Goal: Task Accomplishment & Management: Complete application form

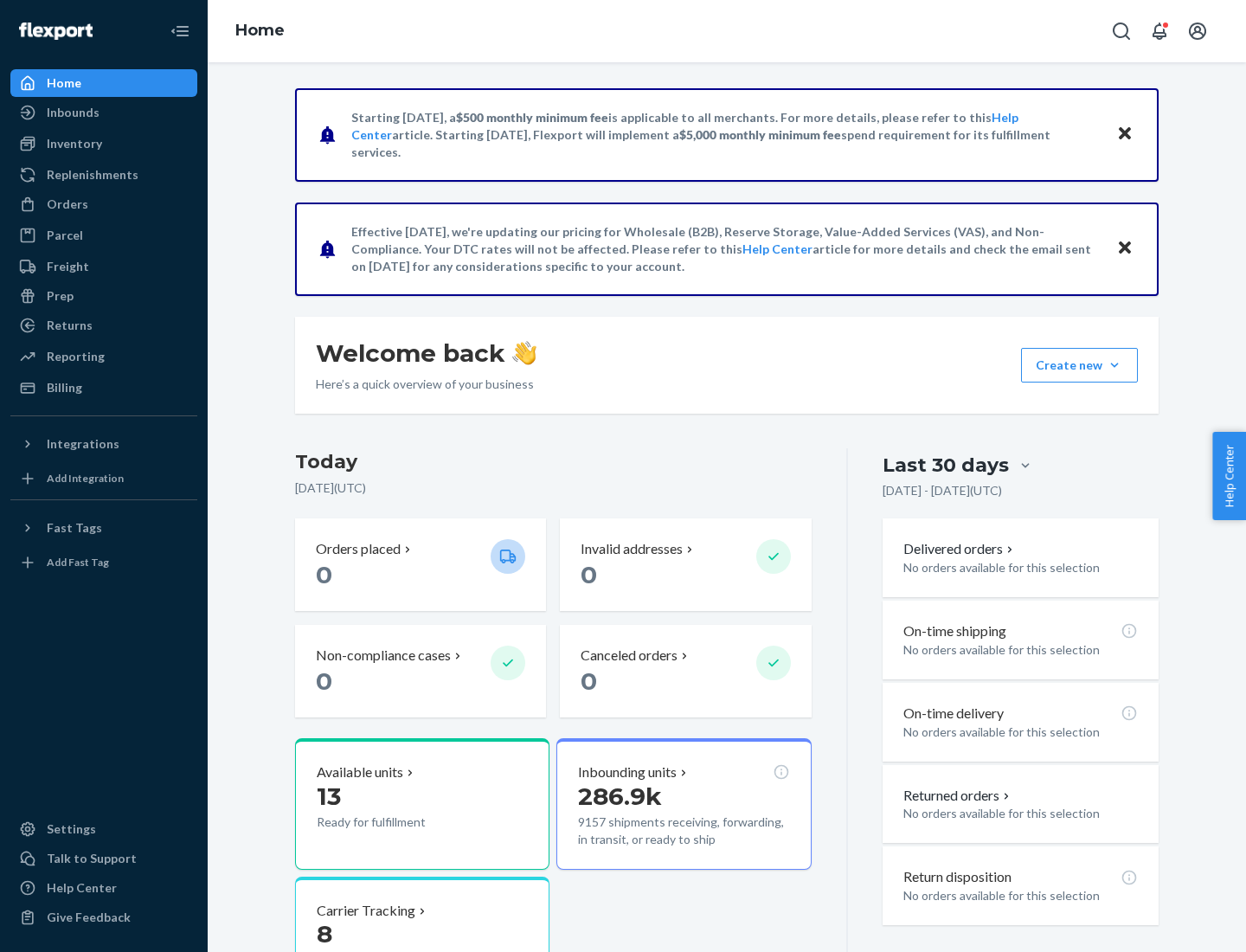
click at [1115, 366] on button "Create new Create new inbound Create new order Create new product" at bounding box center [1080, 365] width 117 height 35
click at [104, 112] on div "Inbounds" at bounding box center [103, 112] width 184 height 24
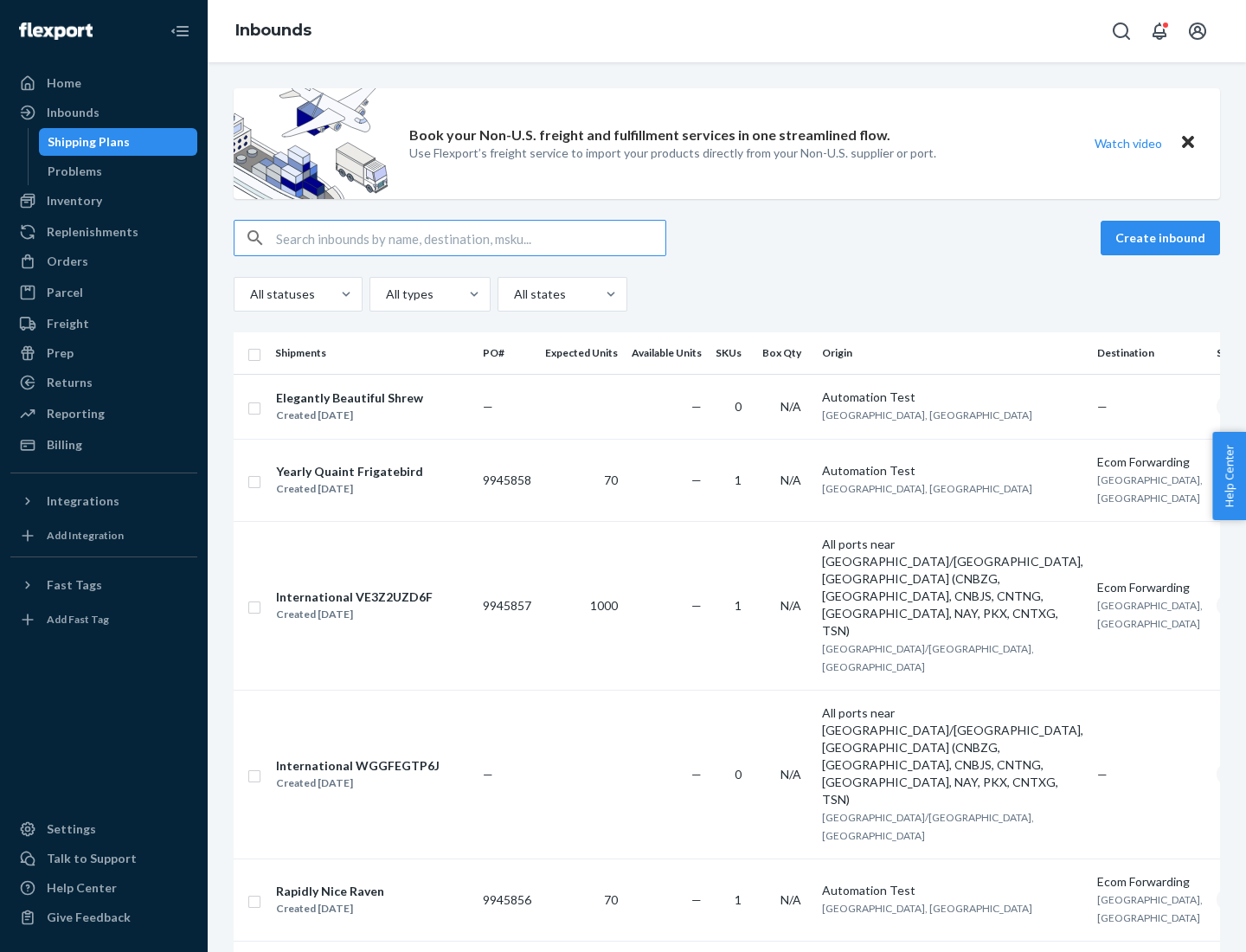
click at [1164, 238] on button "Create inbound" at bounding box center [1161, 238] width 119 height 35
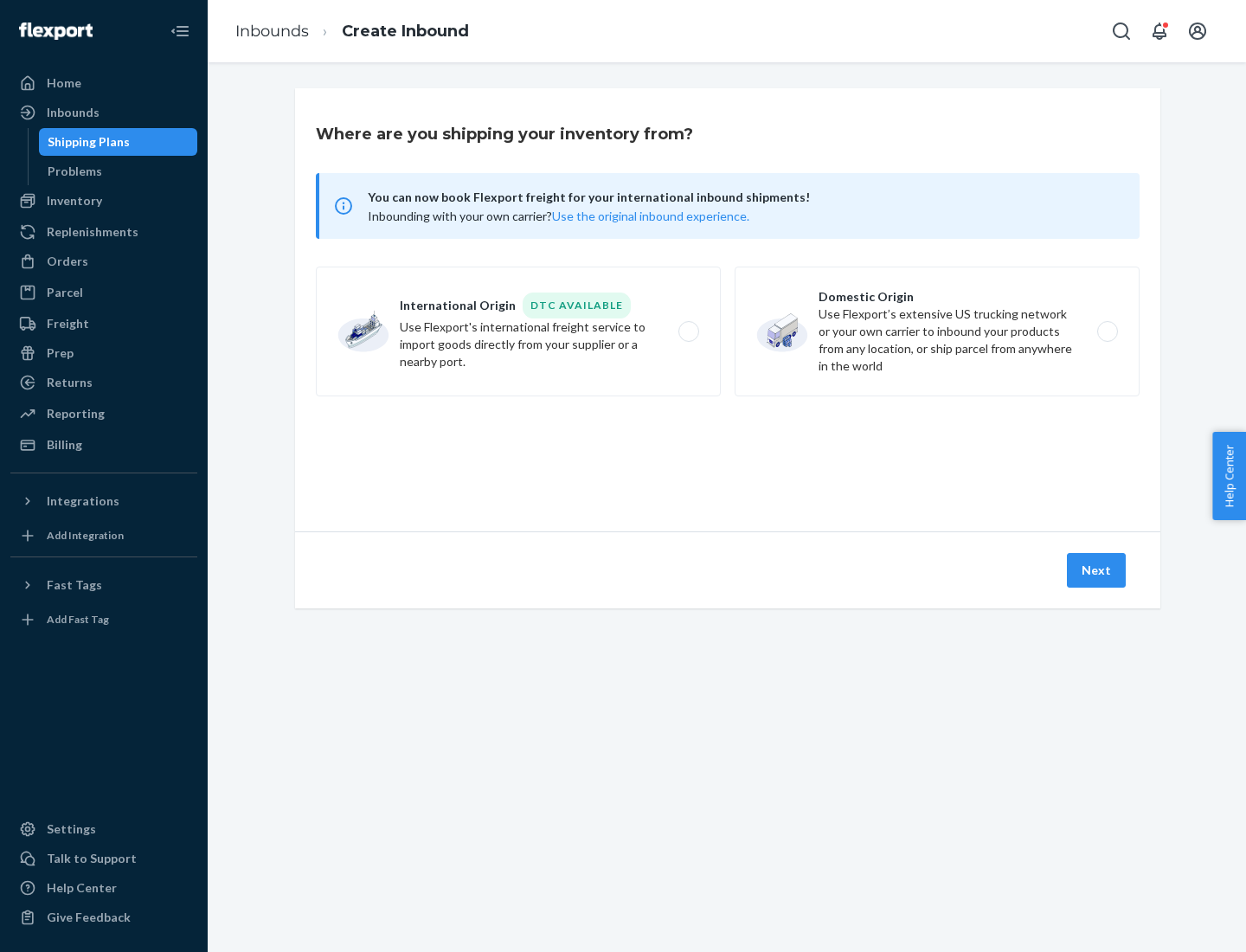
click at [937, 332] on label "Domestic Origin Use Flexport’s extensive US trucking network or your own carrie…" at bounding box center [938, 331] width 405 height 130
click at [1107, 332] on input "Domestic Origin Use Flexport’s extensive US trucking network or your own carrie…" at bounding box center [1112, 331] width 11 height 11
radio input "true"
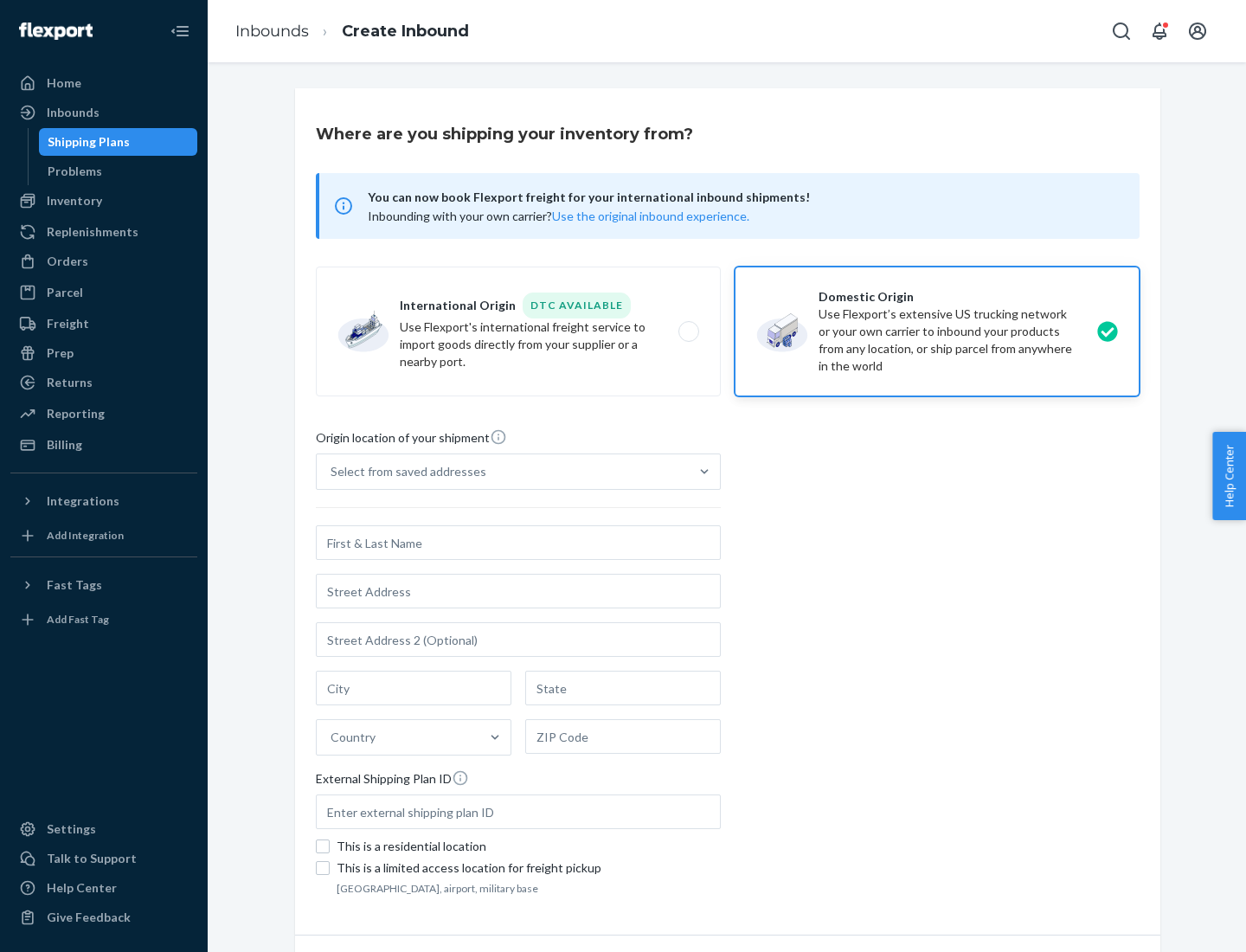
click at [404, 472] on div "Select from saved addresses" at bounding box center [408, 471] width 156 height 17
click at [333, 472] on input "Select from saved addresses" at bounding box center [332, 471] width 2 height 17
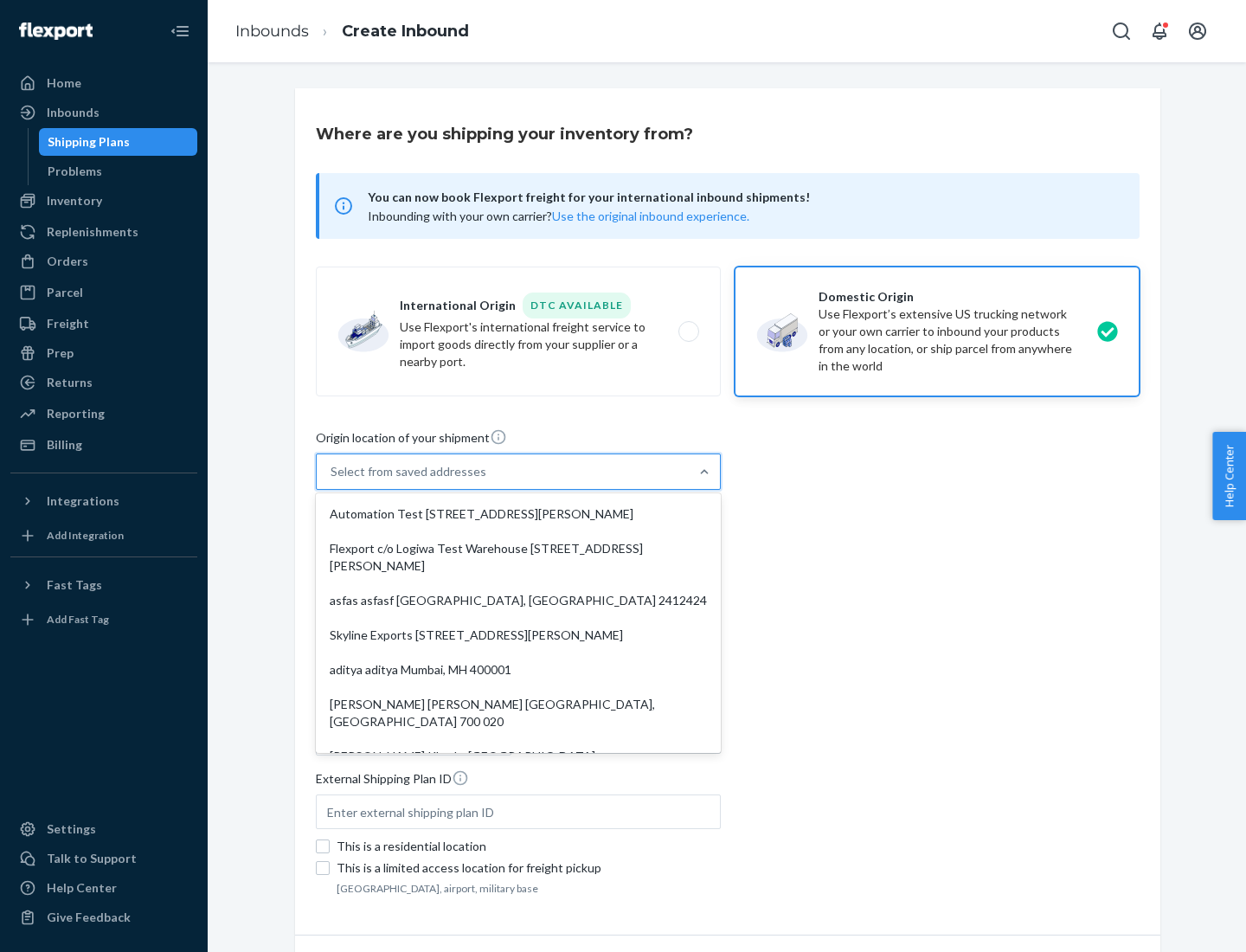
scroll to position [7, 0]
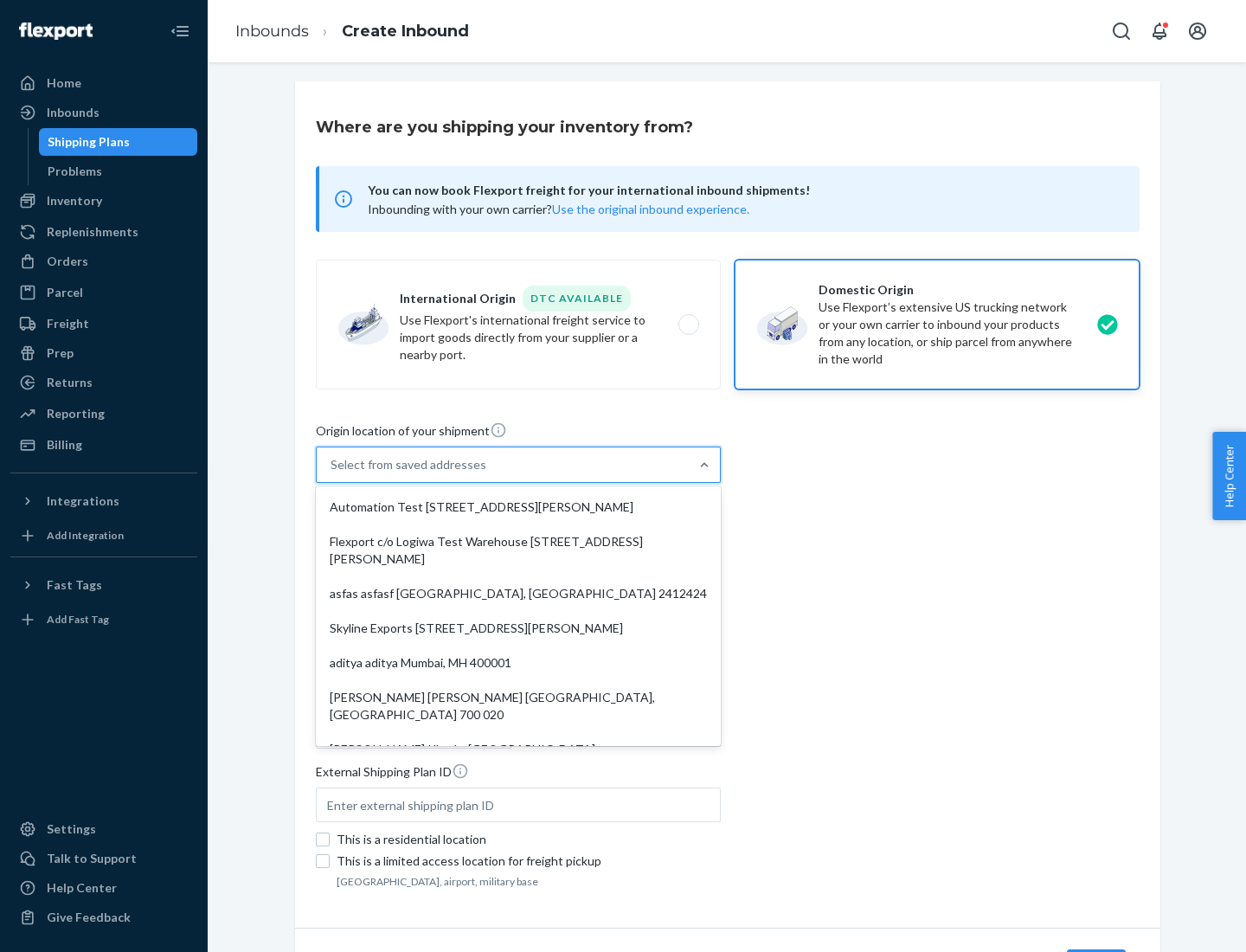
click at [519, 508] on div "Automation Test [STREET_ADDRESS][PERSON_NAME]" at bounding box center [518, 507] width 398 height 35
click at [333, 474] on input "option Automation Test [STREET_ADDRESS][PERSON_NAME]. 9 results available. Use …" at bounding box center [332, 464] width 2 height 17
type input "Automation Test"
type input "9th Floor"
type input "[GEOGRAPHIC_DATA]"
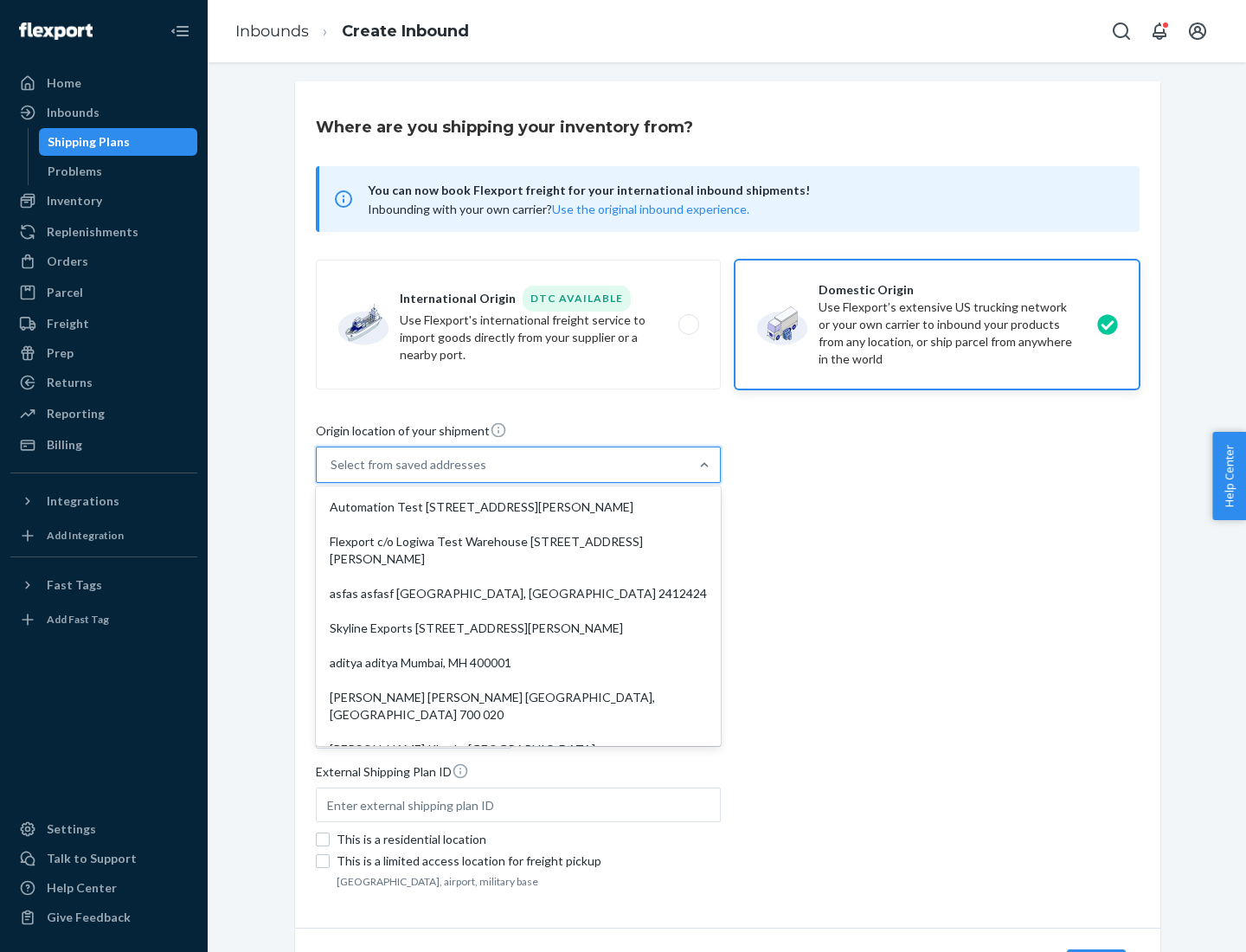
type input "CA"
type input "94104"
type input "[STREET_ADDRESS][PERSON_NAME]"
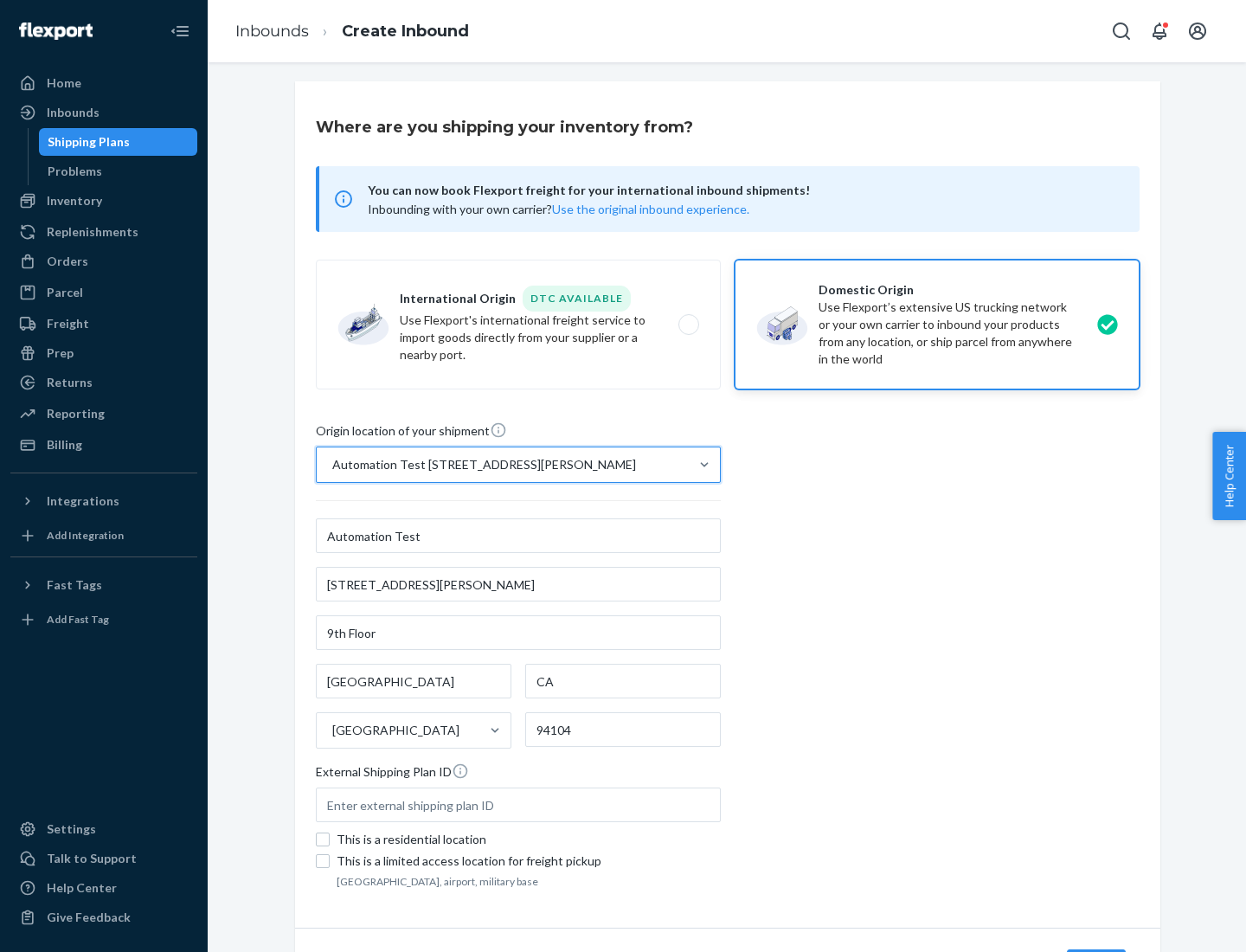
scroll to position [101, 0]
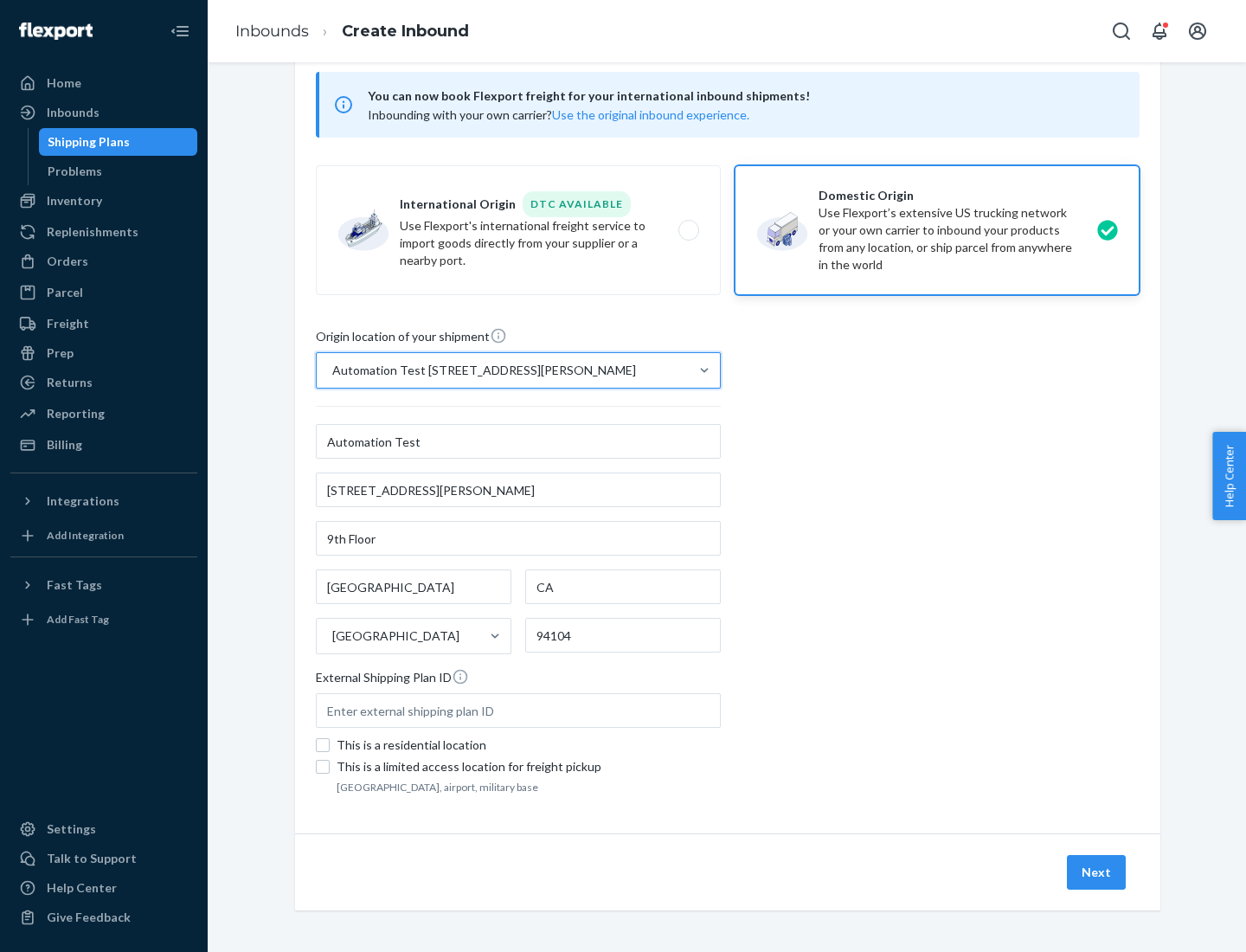
click at [1098, 873] on button "Next" at bounding box center [1096, 873] width 59 height 35
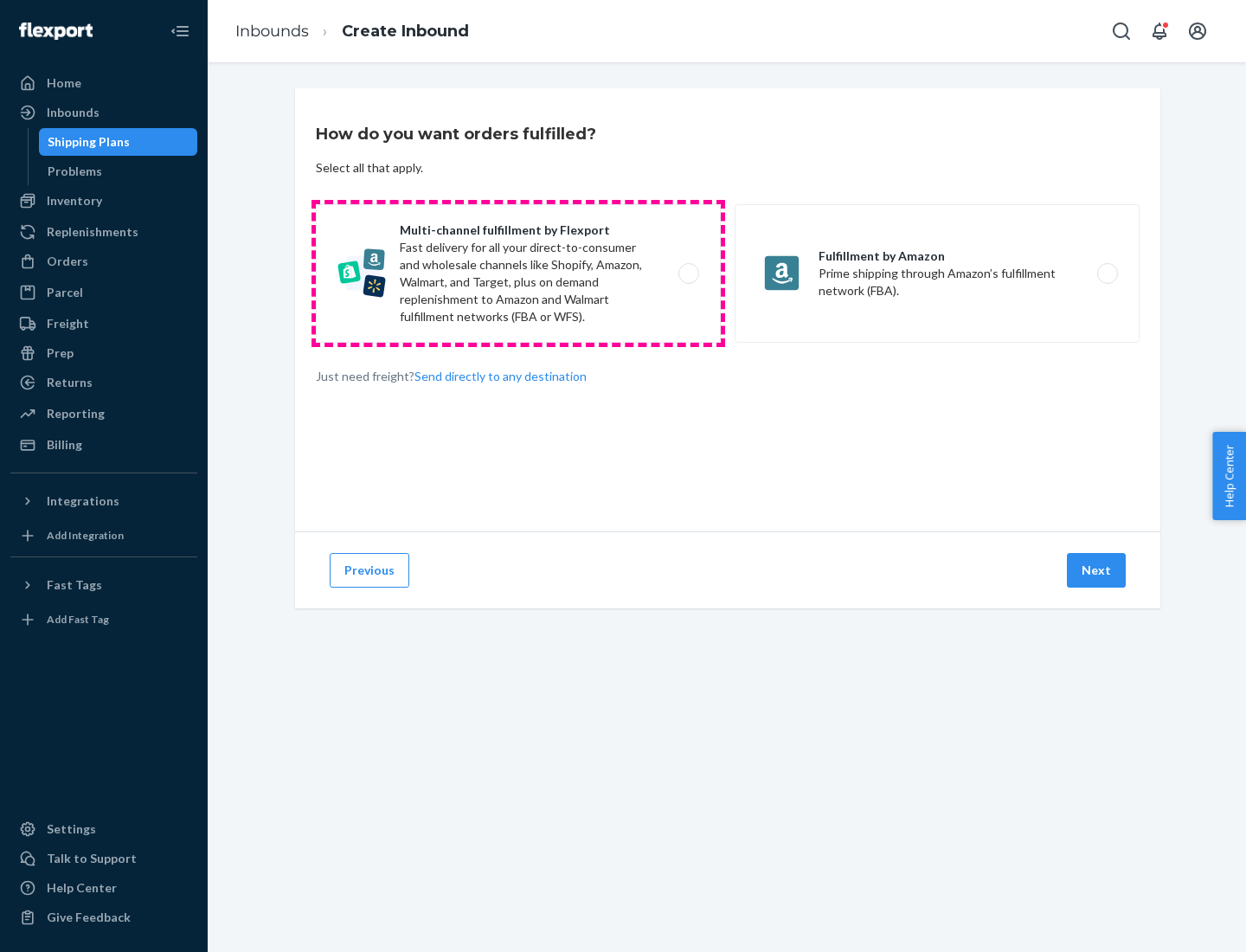
click at [519, 273] on label "Multi-channel fulfillment by Flexport Fast delivery for all your direct-to-cons…" at bounding box center [519, 273] width 405 height 138
click at [689, 273] on input "Multi-channel fulfillment by Flexport Fast delivery for all your direct-to-cons…" at bounding box center [694, 273] width 11 height 11
radio input "true"
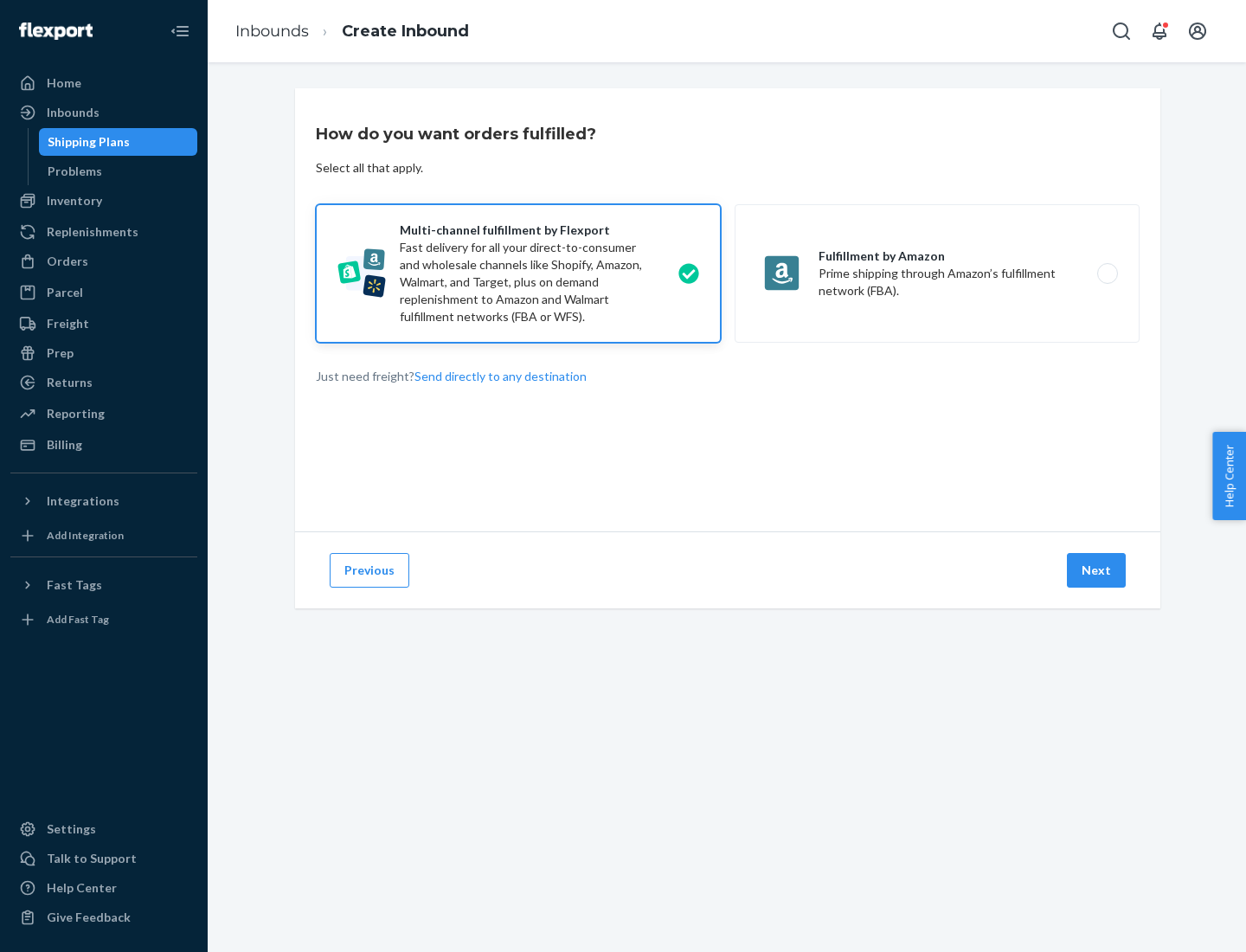
click at [1098, 570] on button "Next" at bounding box center [1096, 570] width 59 height 35
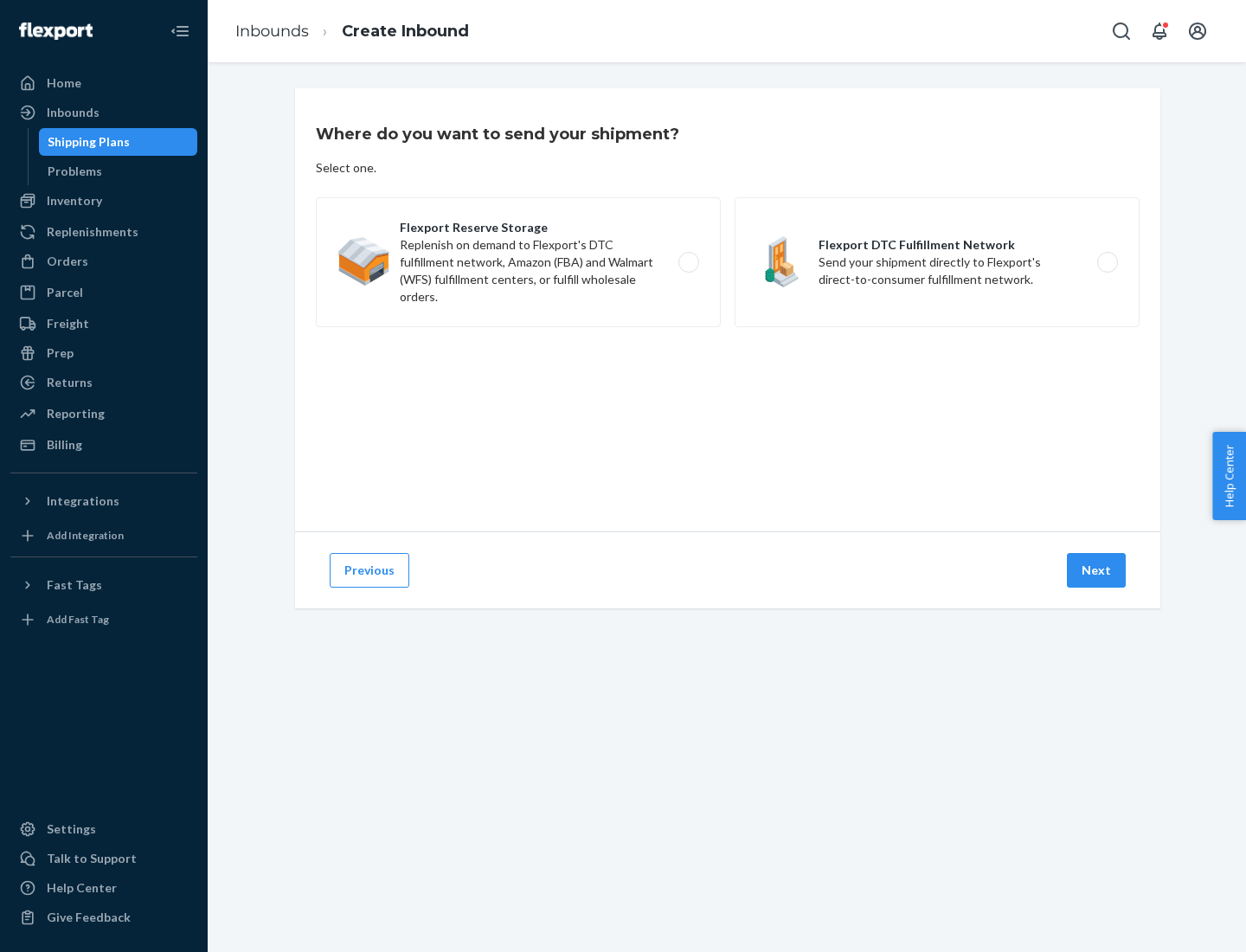
click at [937, 262] on label "Flexport DTC Fulfillment Network Send your shipment directly to Flexport's dire…" at bounding box center [938, 262] width 405 height 130
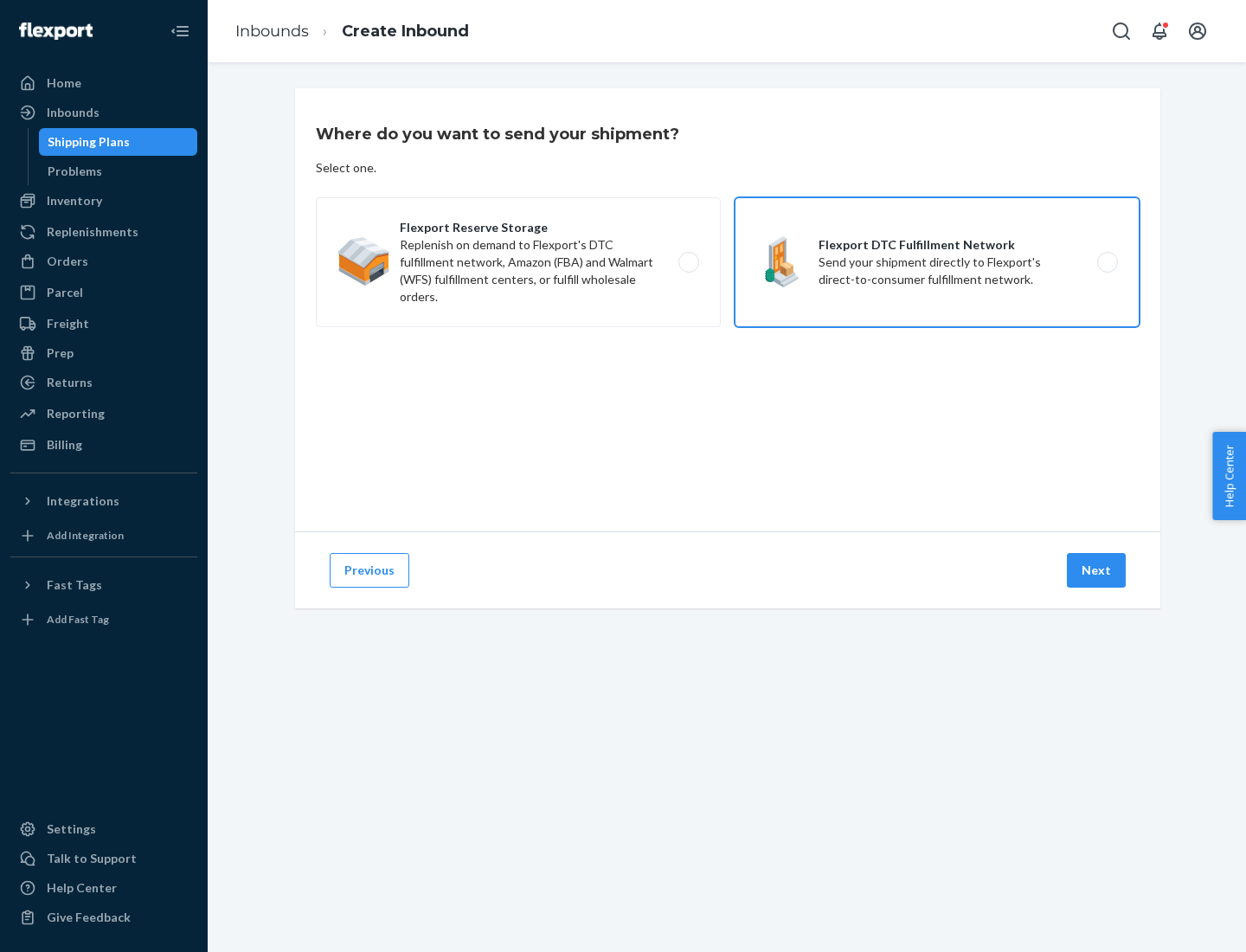
click at [1107, 262] on input "Flexport DTC Fulfillment Network Send your shipment directly to Flexport's dire…" at bounding box center [1112, 262] width 11 height 11
radio input "true"
click at [1098, 570] on button "Next" at bounding box center [1096, 570] width 59 height 35
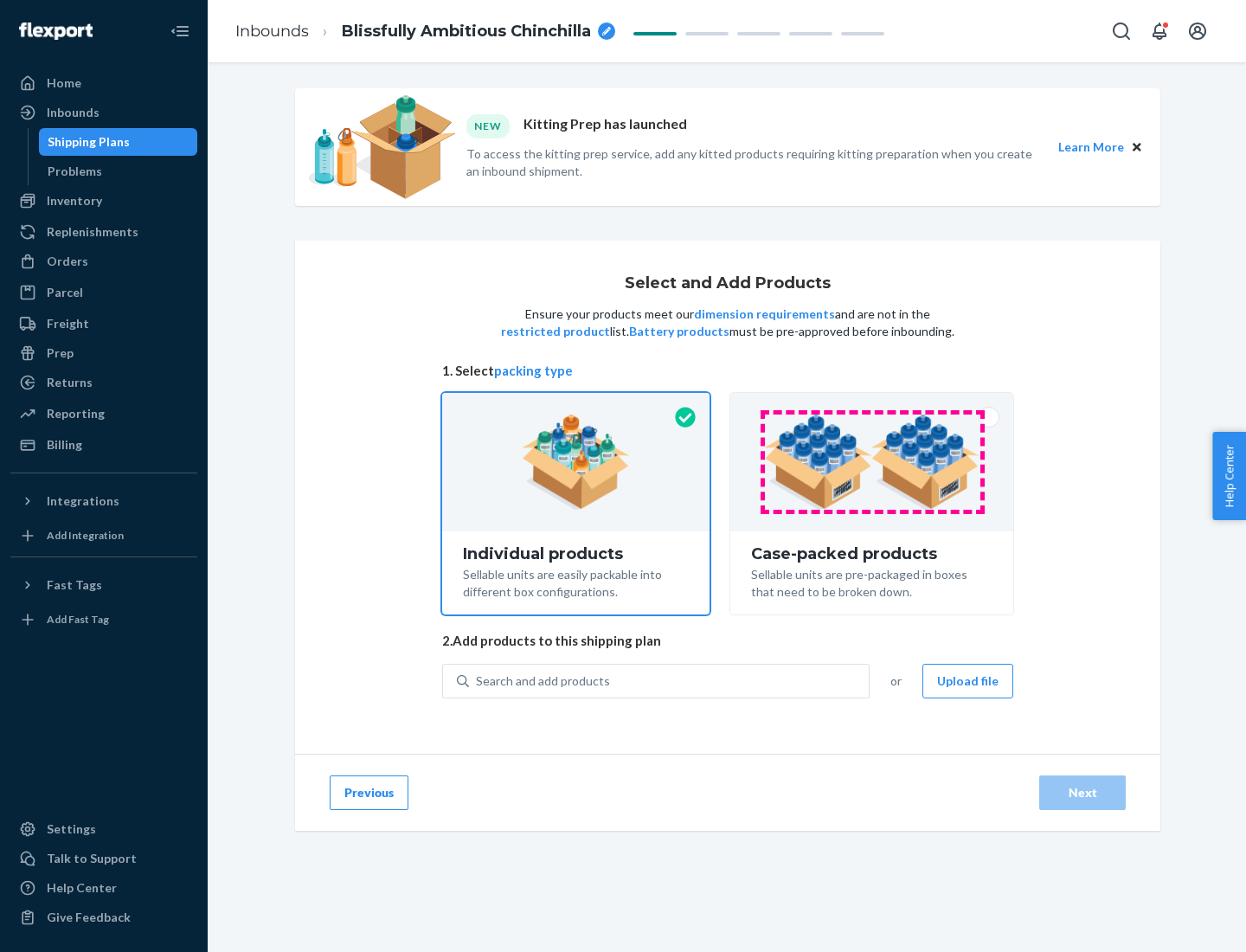
click at [872, 462] on img at bounding box center [871, 462] width 216 height 95
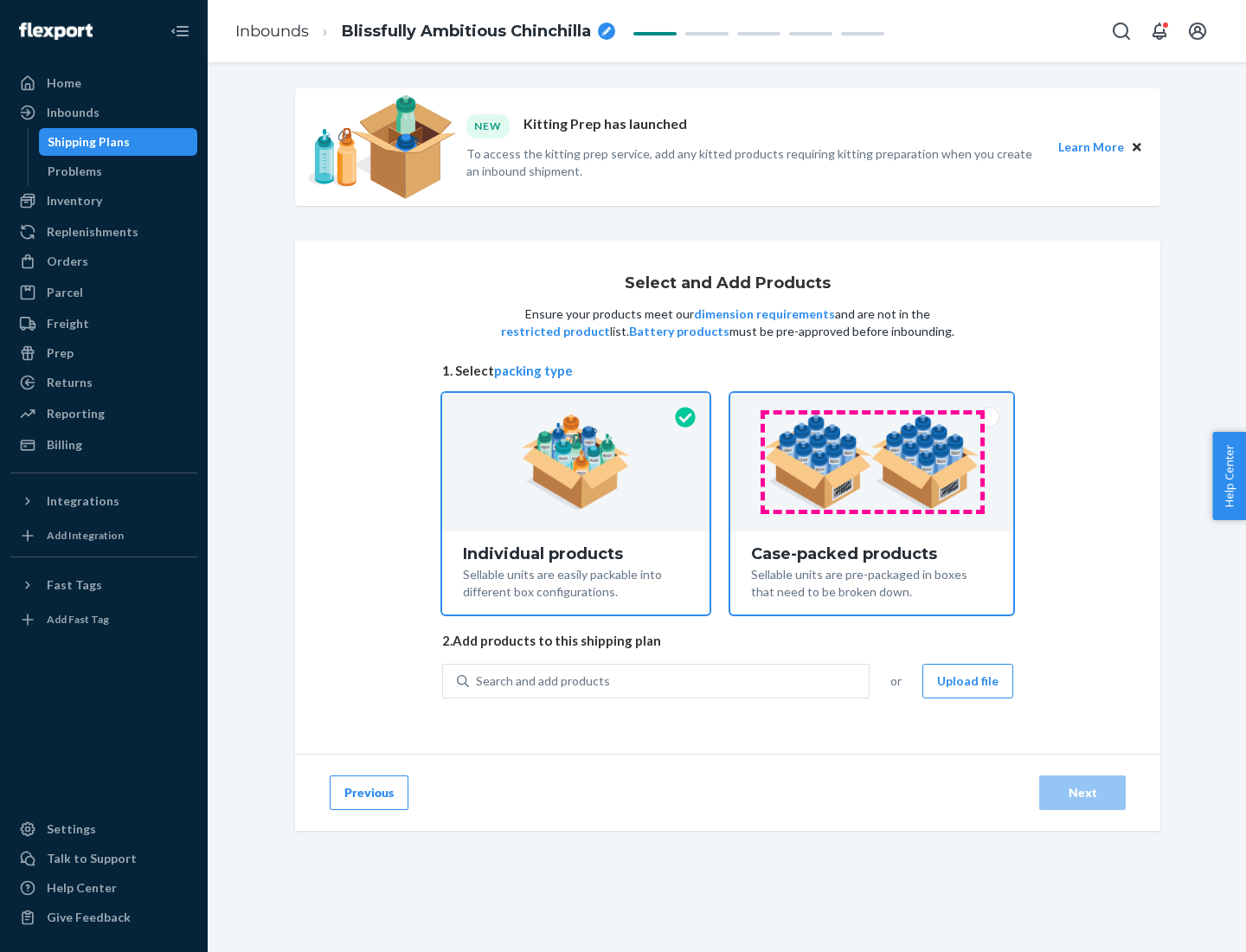
click at [872, 404] on input "Case-packed products Sellable units are pre-packaged in boxes that need to be b…" at bounding box center [871, 398] width 11 height 11
radio input "true"
radio input "false"
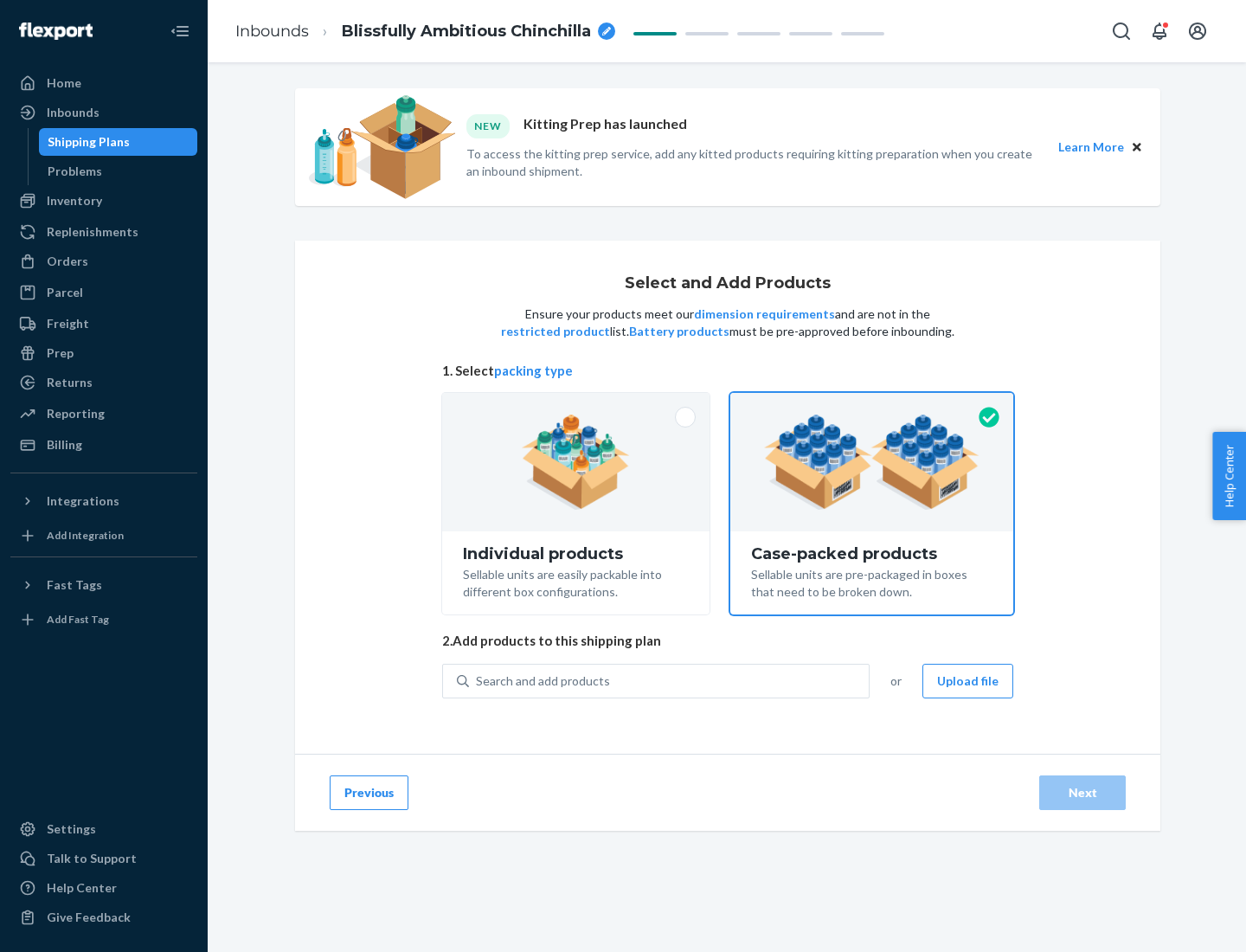
click at [670, 681] on div "Search and add products" at bounding box center [669, 681] width 399 height 31
click at [478, 681] on input "Search and add products" at bounding box center [477, 681] width 2 height 17
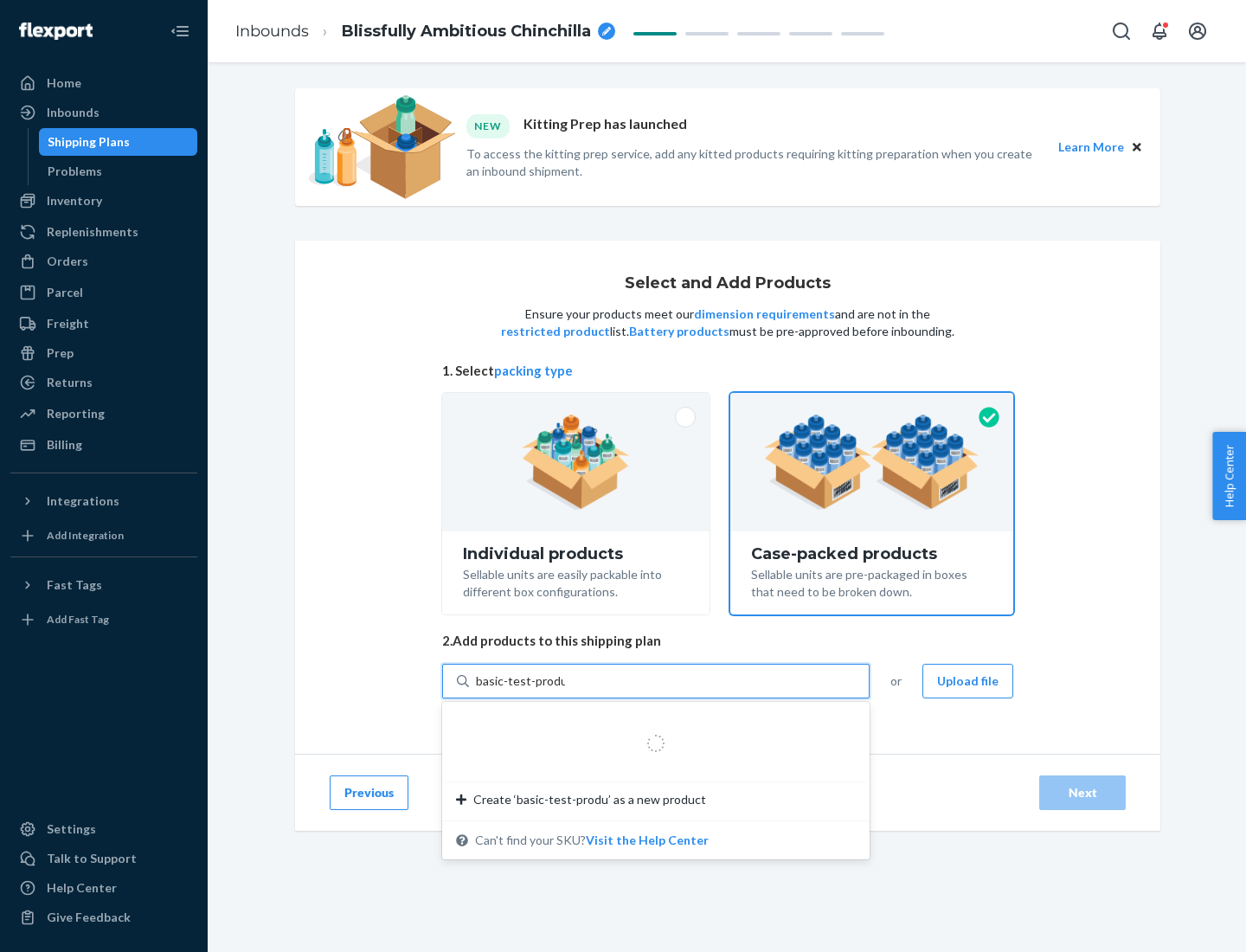
type input "basic-test-product-1"
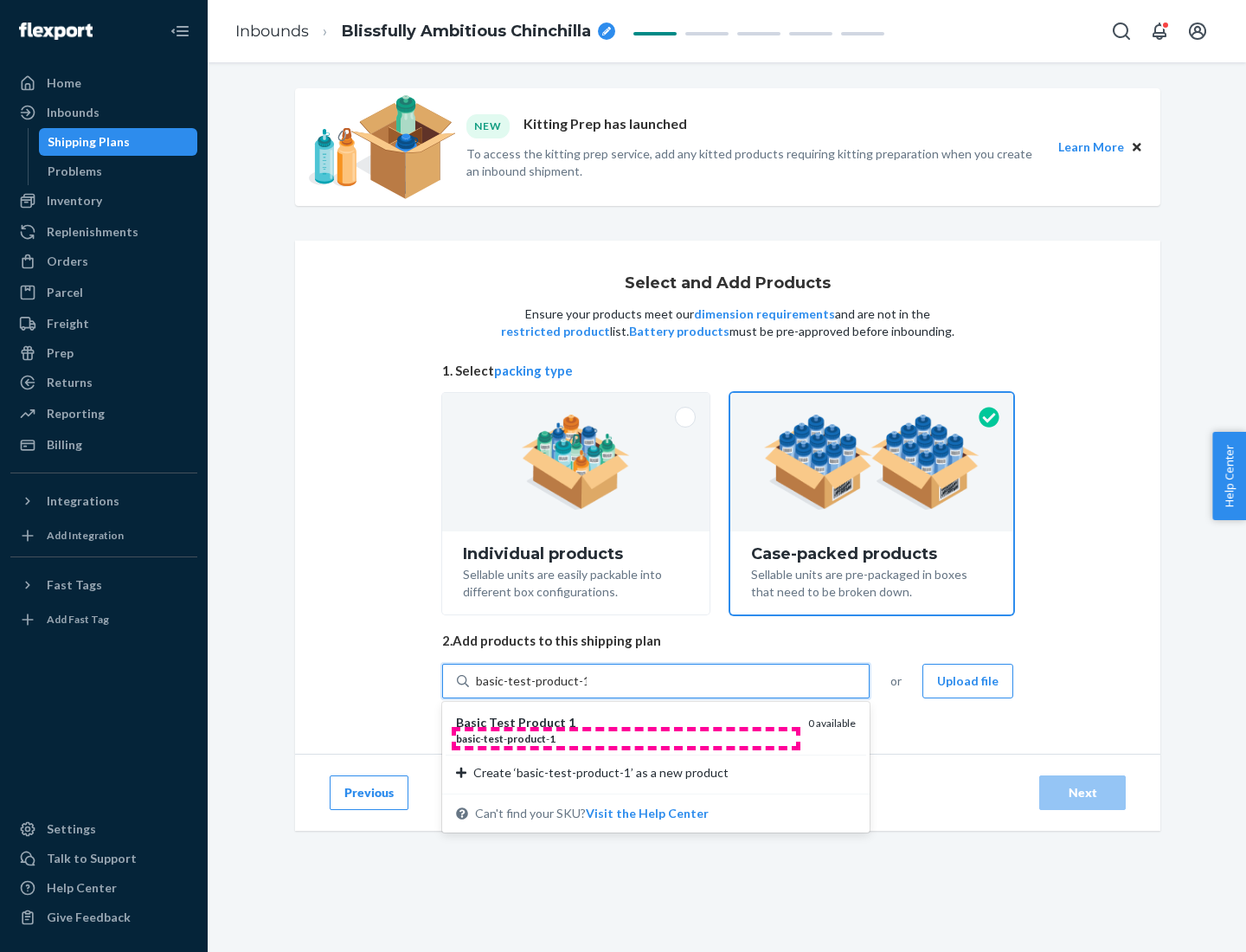
click at [626, 738] on div "basic - test - product - 1" at bounding box center [625, 738] width 339 height 15
click at [587, 690] on input "basic-test-product-1" at bounding box center [532, 681] width 111 height 17
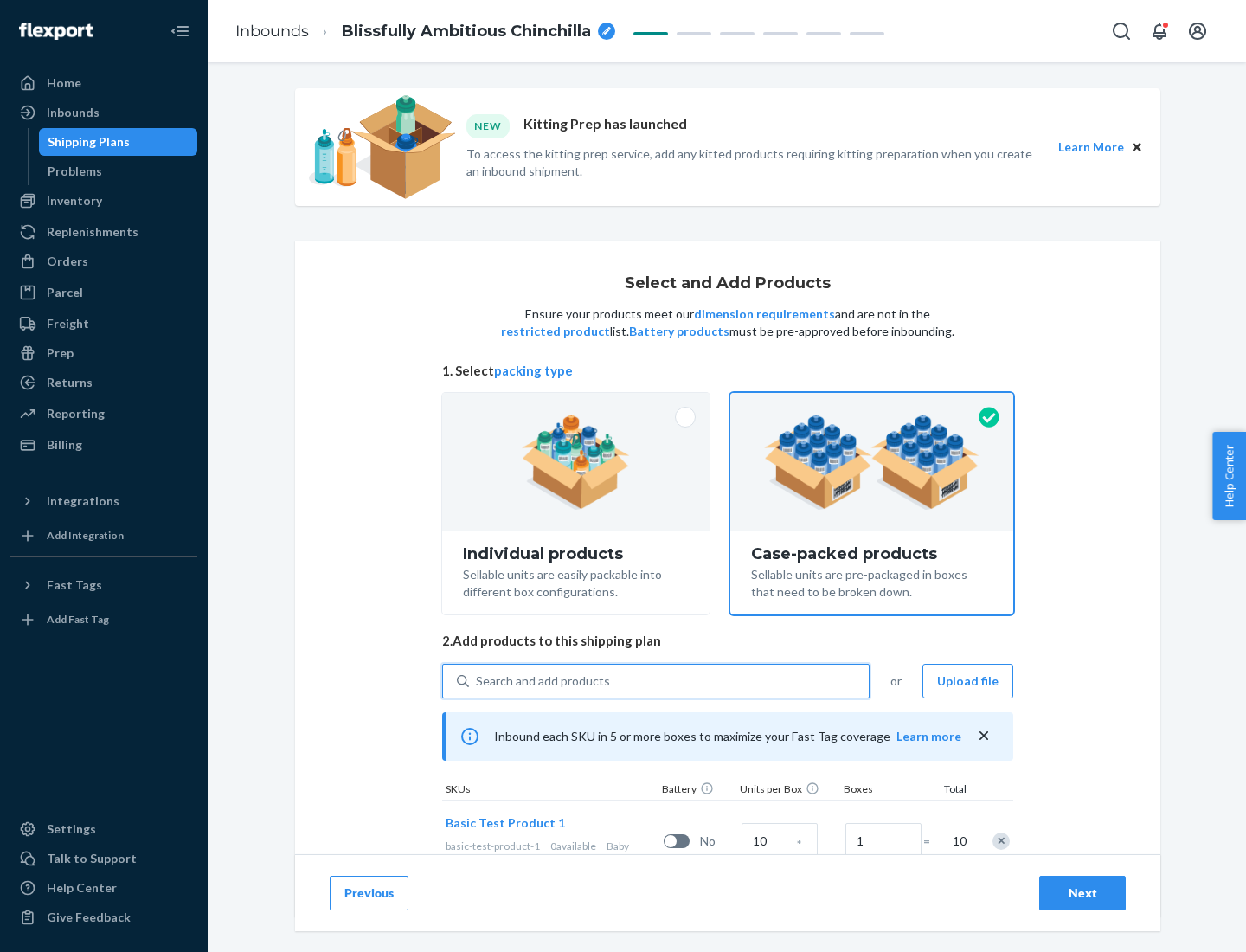
scroll to position [63, 0]
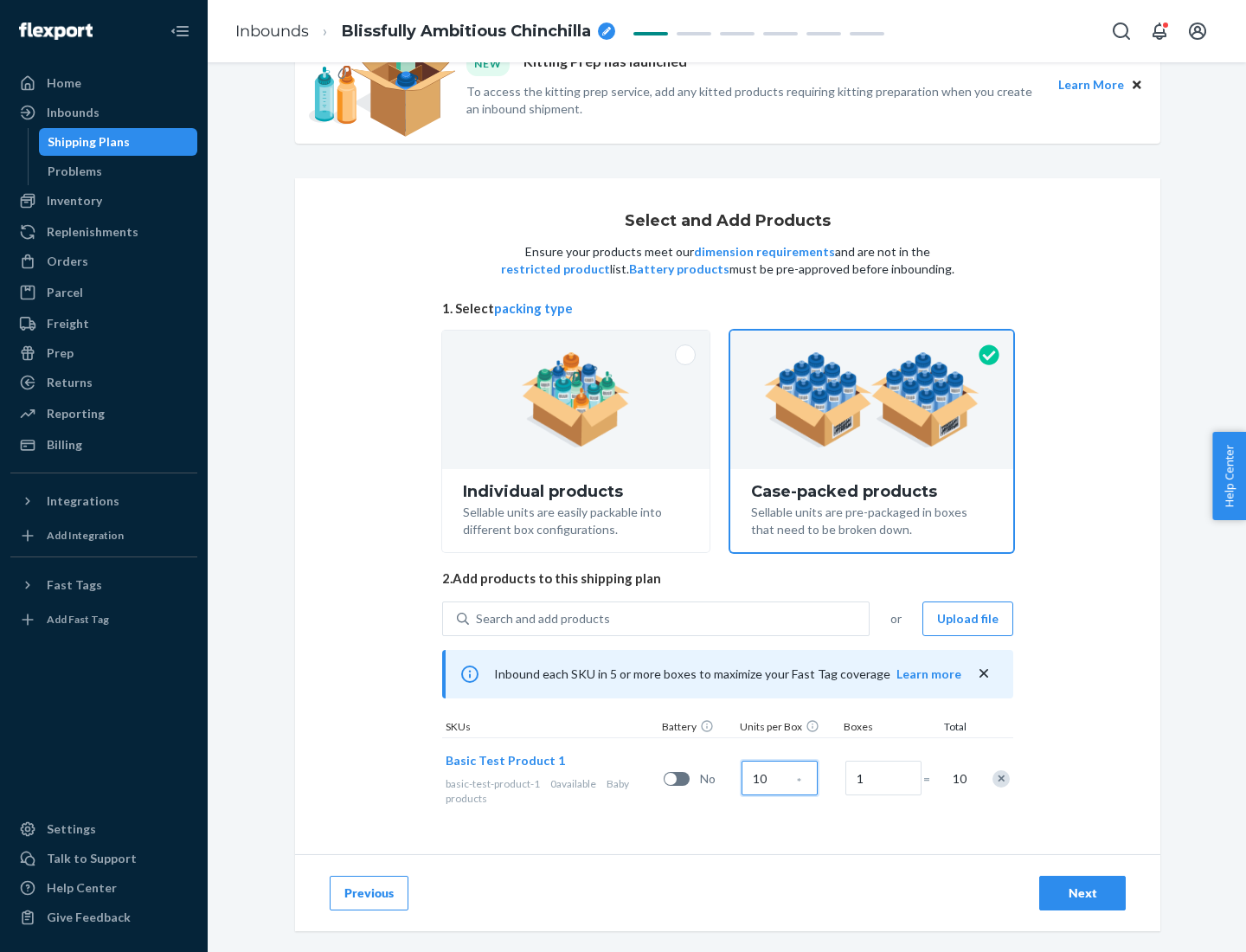
type input "10"
type input "7"
click at [1083, 893] on div "Next" at bounding box center [1082, 892] width 57 height 17
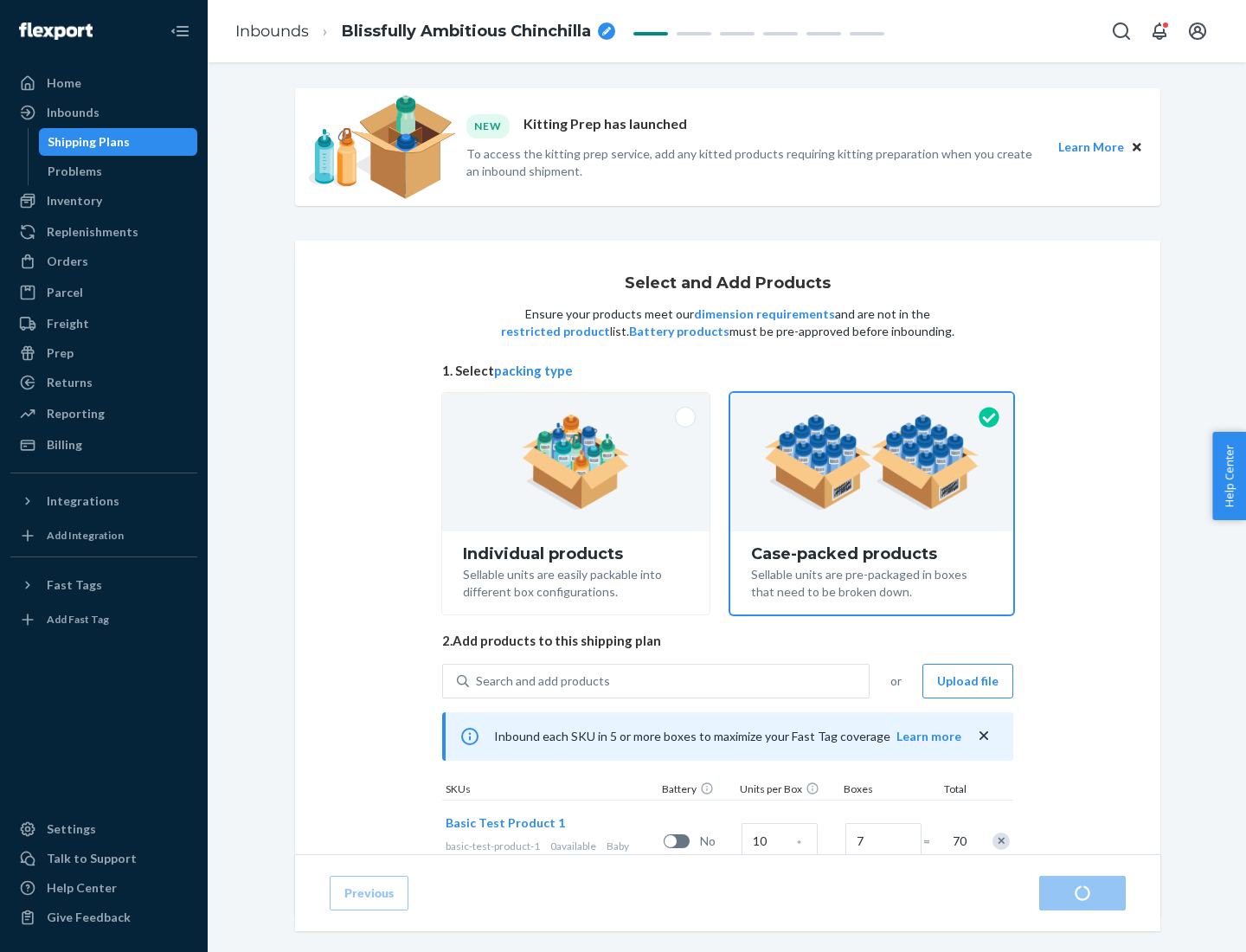
radio input "true"
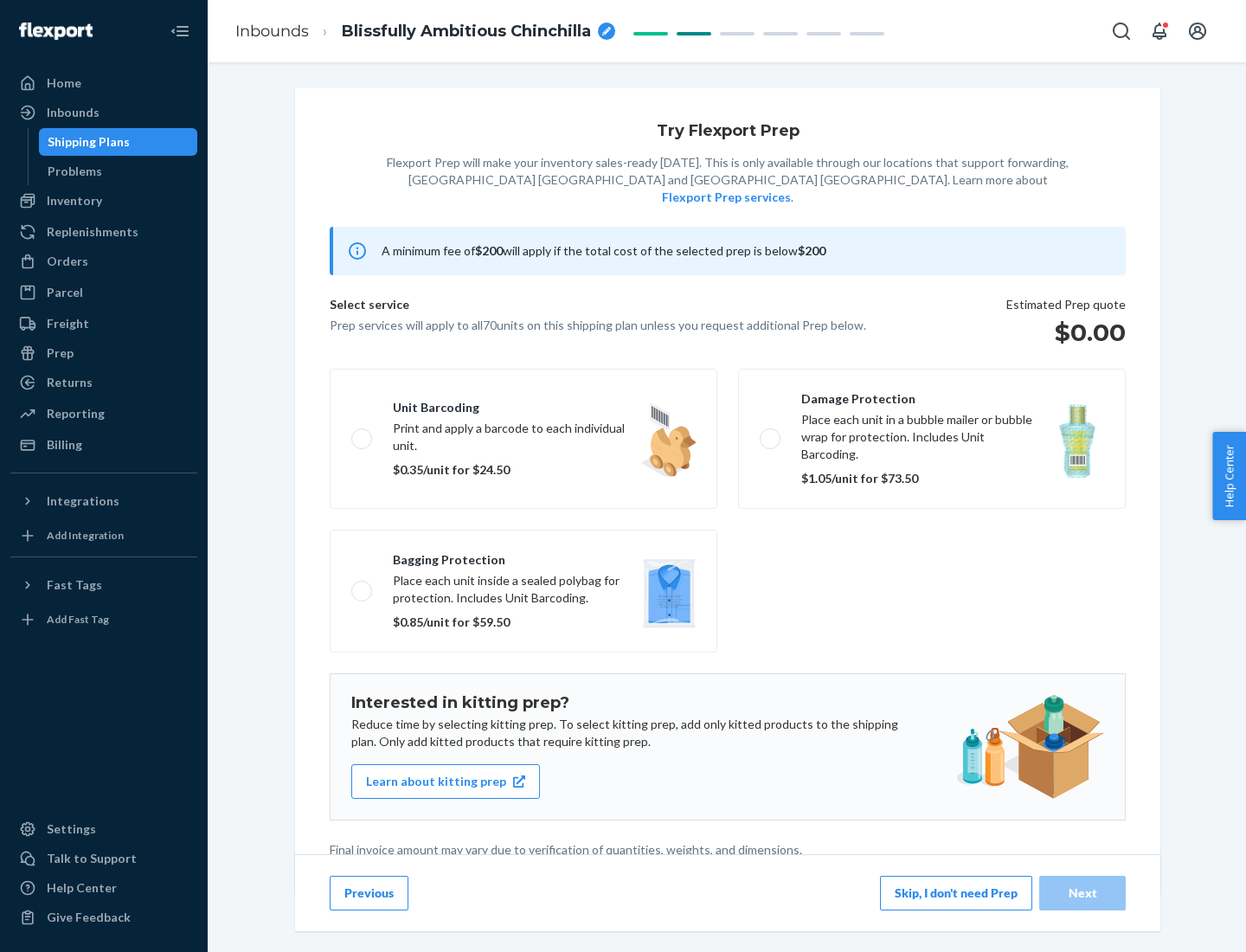
scroll to position [4, 0]
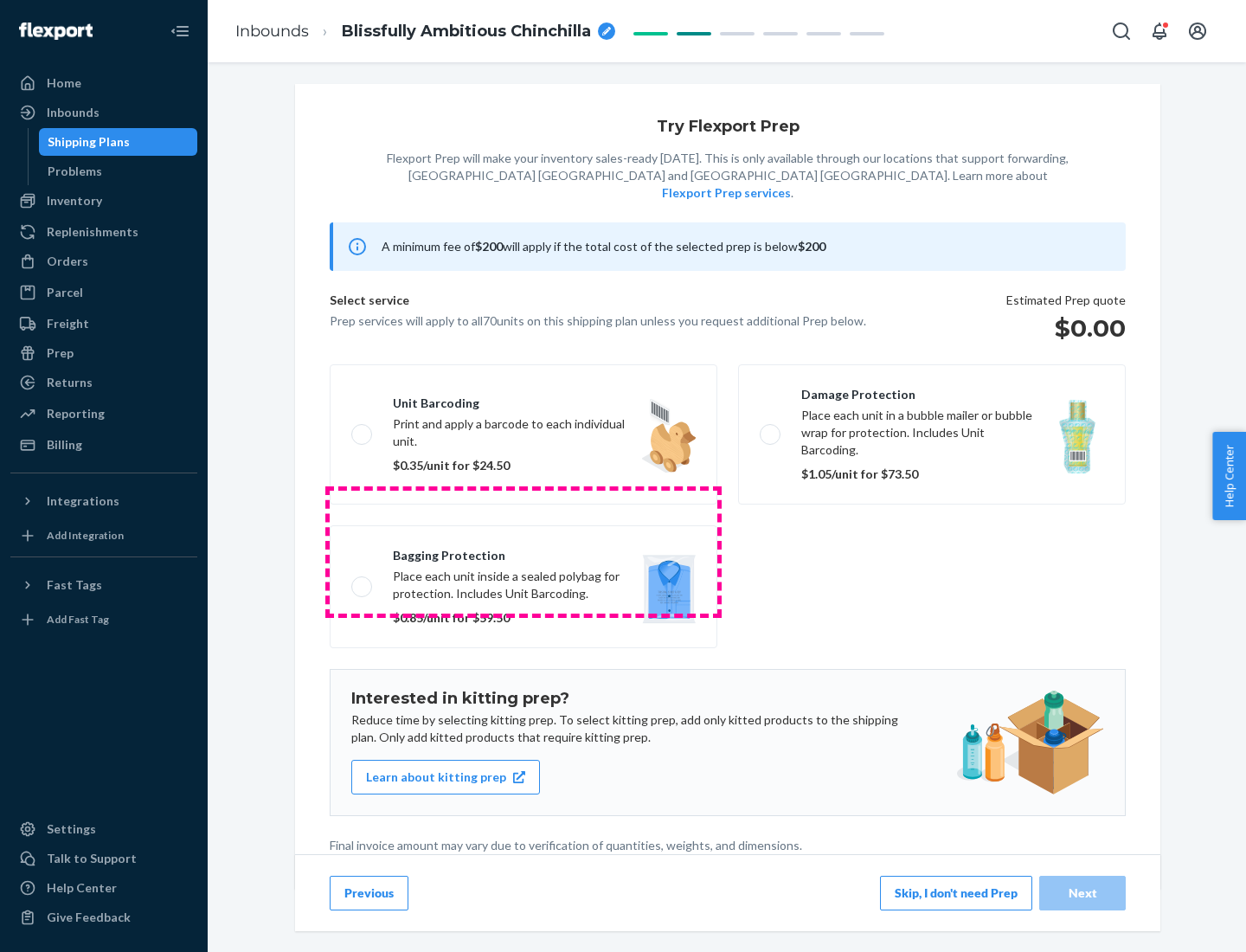
click at [524, 552] on label "Bagging protection Place each unit inside a sealed polybag for protection. Incl…" at bounding box center [524, 587] width 388 height 123
click at [363, 581] on input "Bagging protection Place each unit inside a sealed polybag for protection. Incl…" at bounding box center [357, 586] width 11 height 11
checkbox input "true"
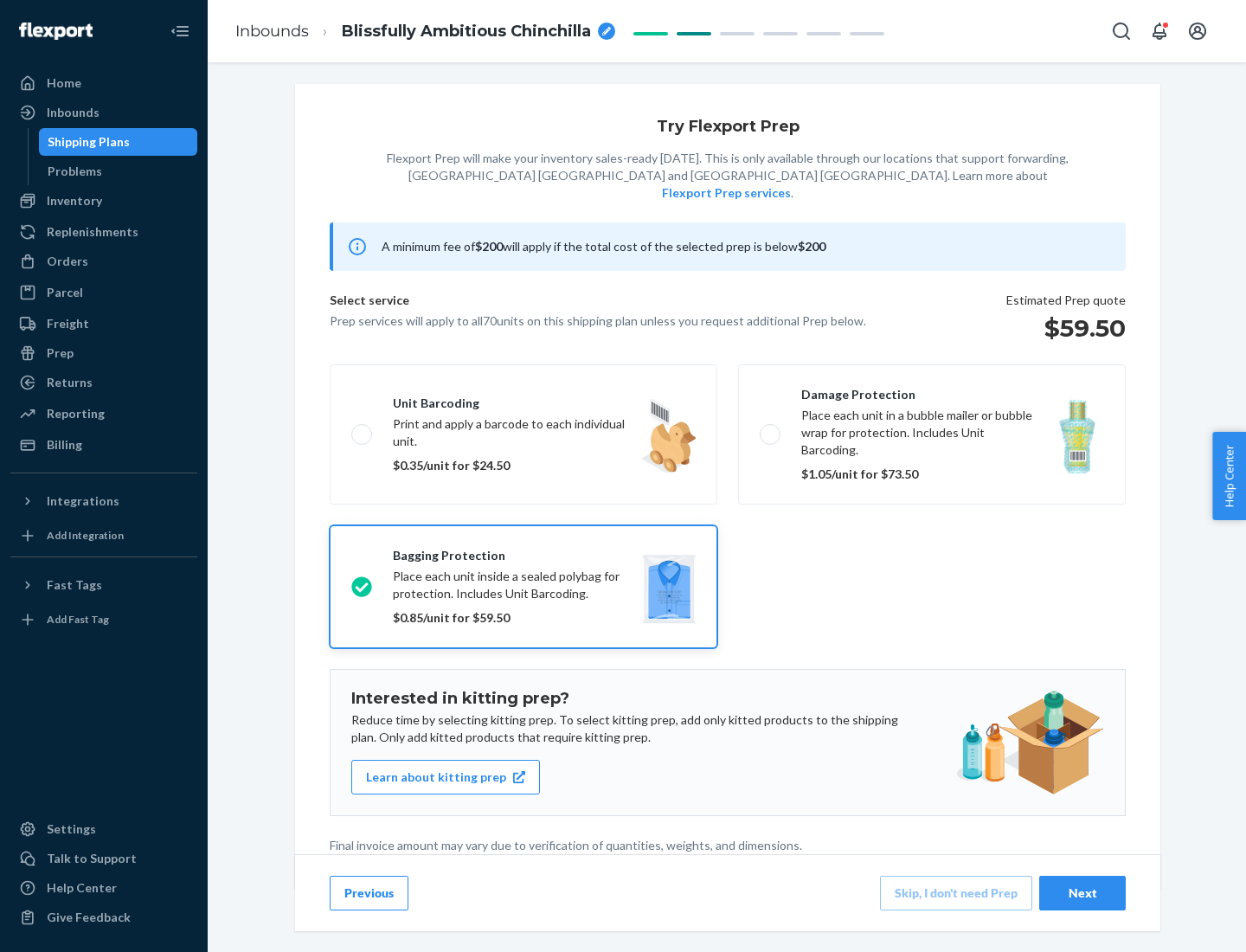
click at [1083, 892] on div "Next" at bounding box center [1082, 892] width 57 height 17
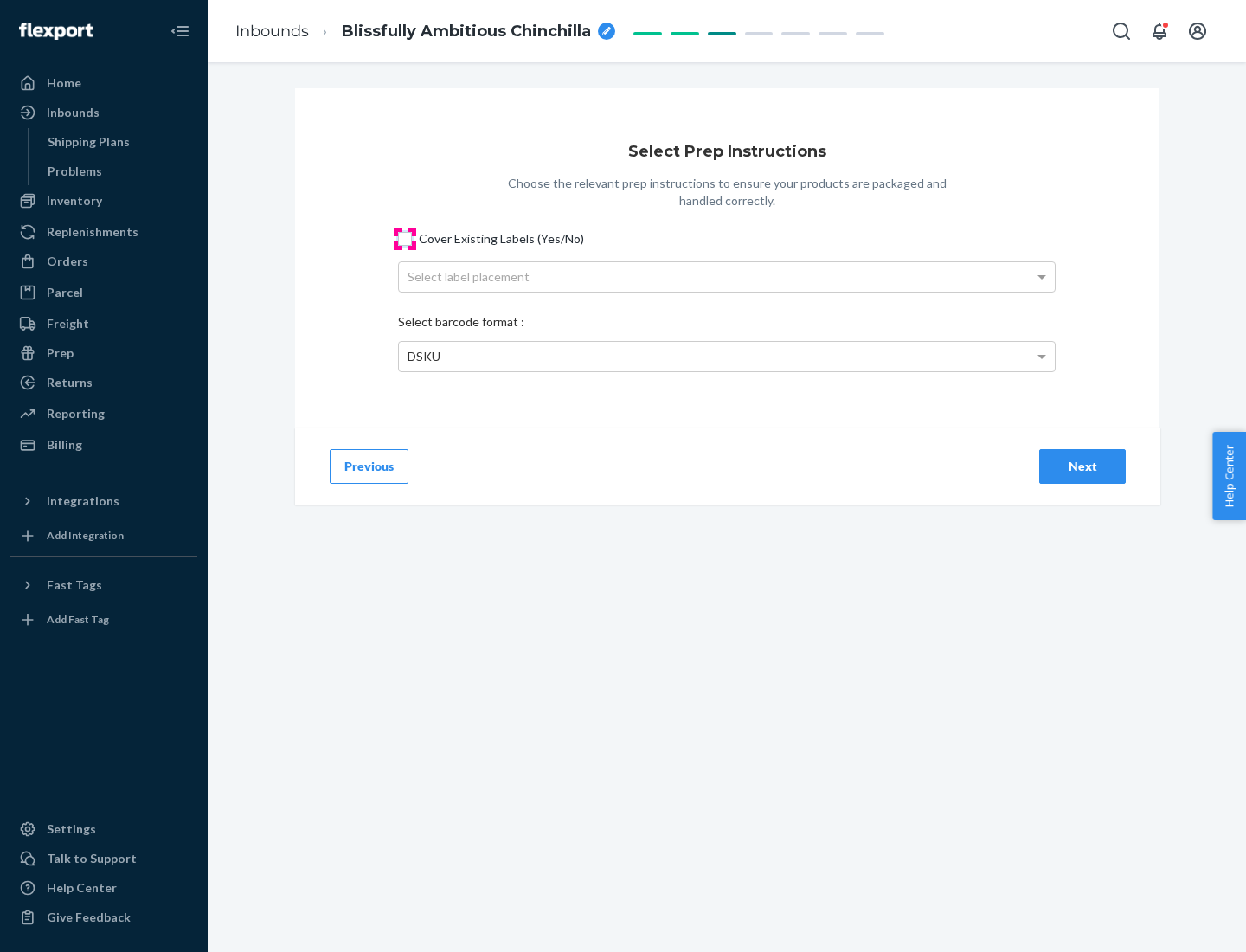
click at [405, 238] on input "Cover Existing Labels (Yes/No)" at bounding box center [405, 238] width 14 height 14
checkbox input "true"
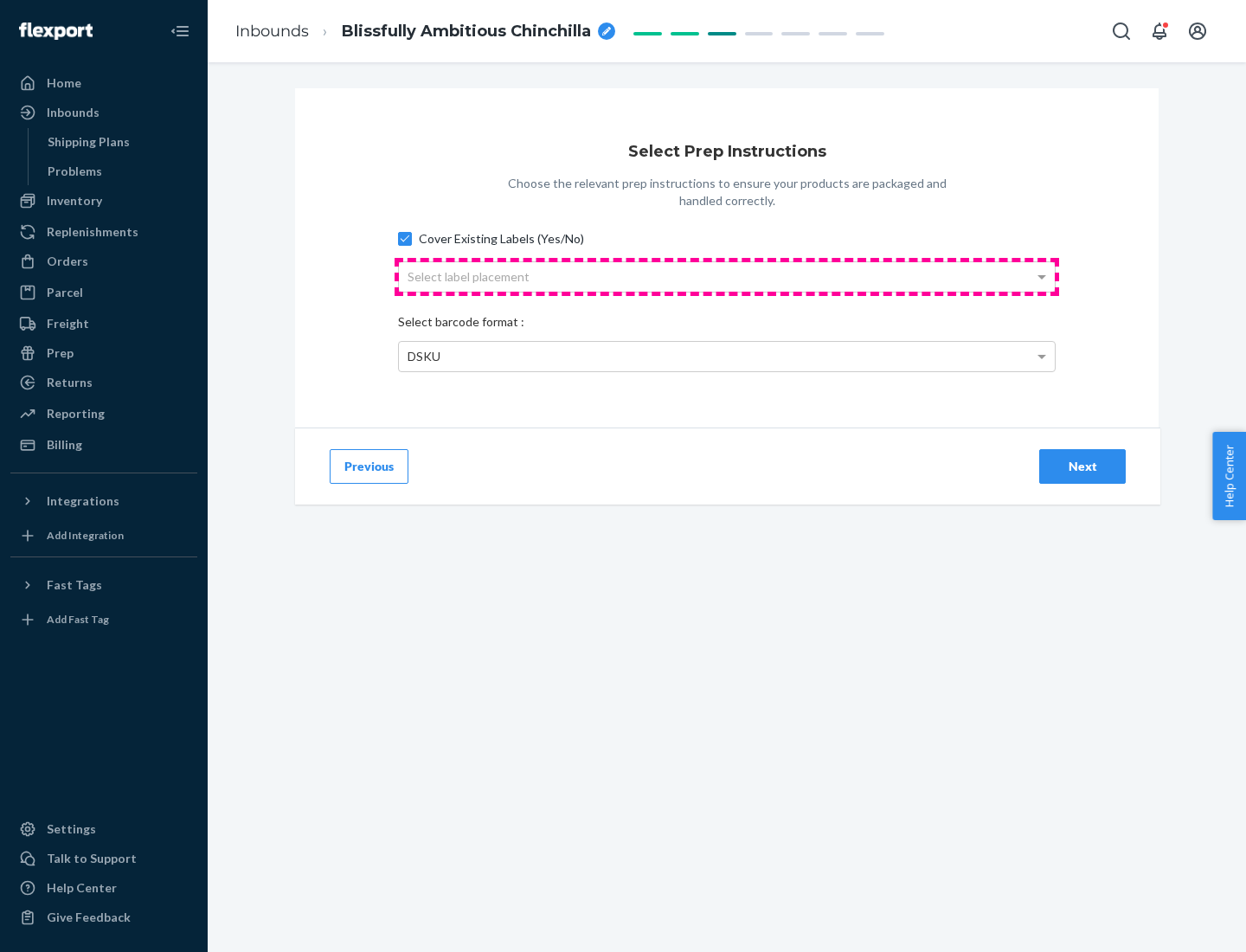
click at [727, 276] on div "Select label placement" at bounding box center [727, 277] width 656 height 30
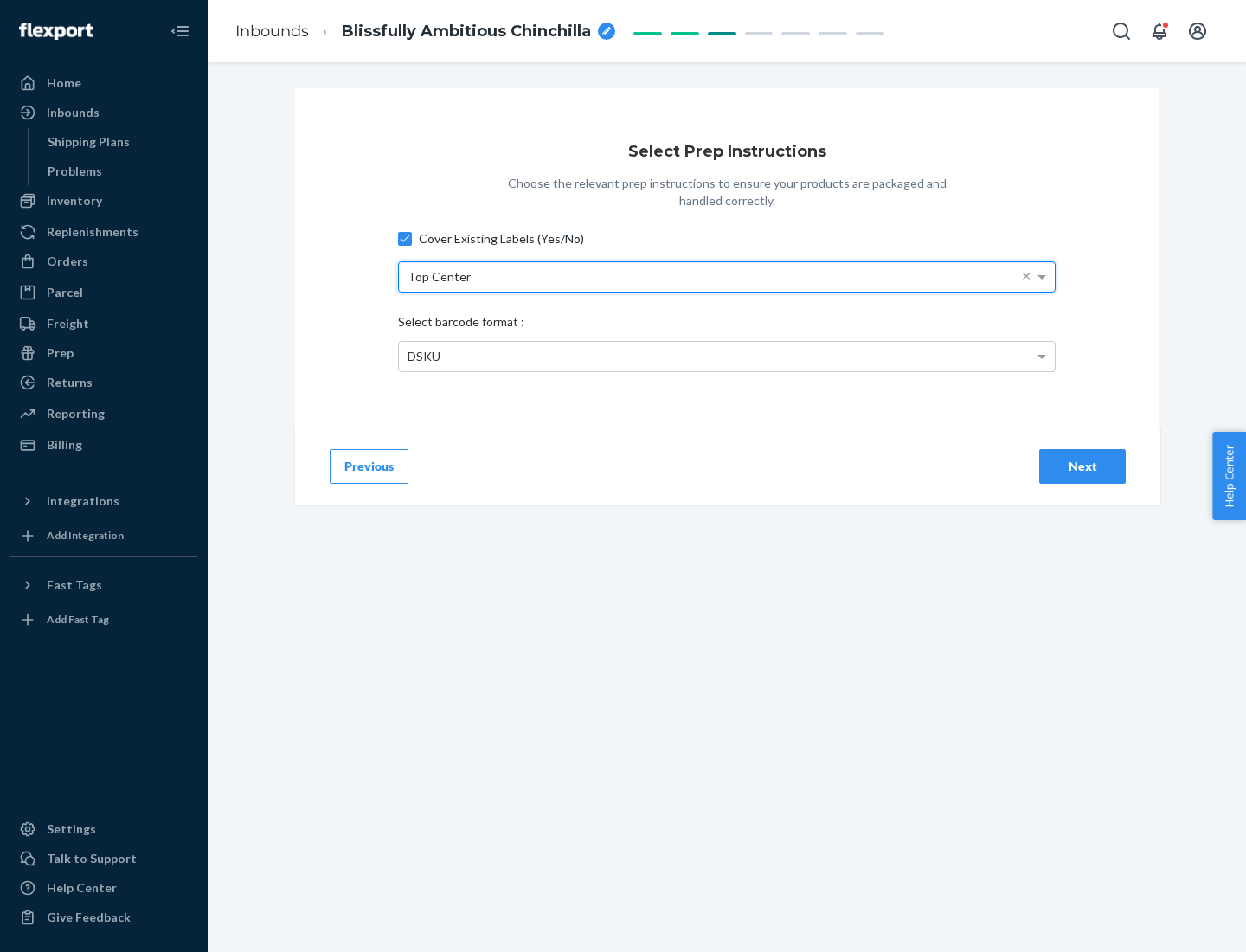
click at [727, 356] on div "DSKU" at bounding box center [727, 357] width 656 height 30
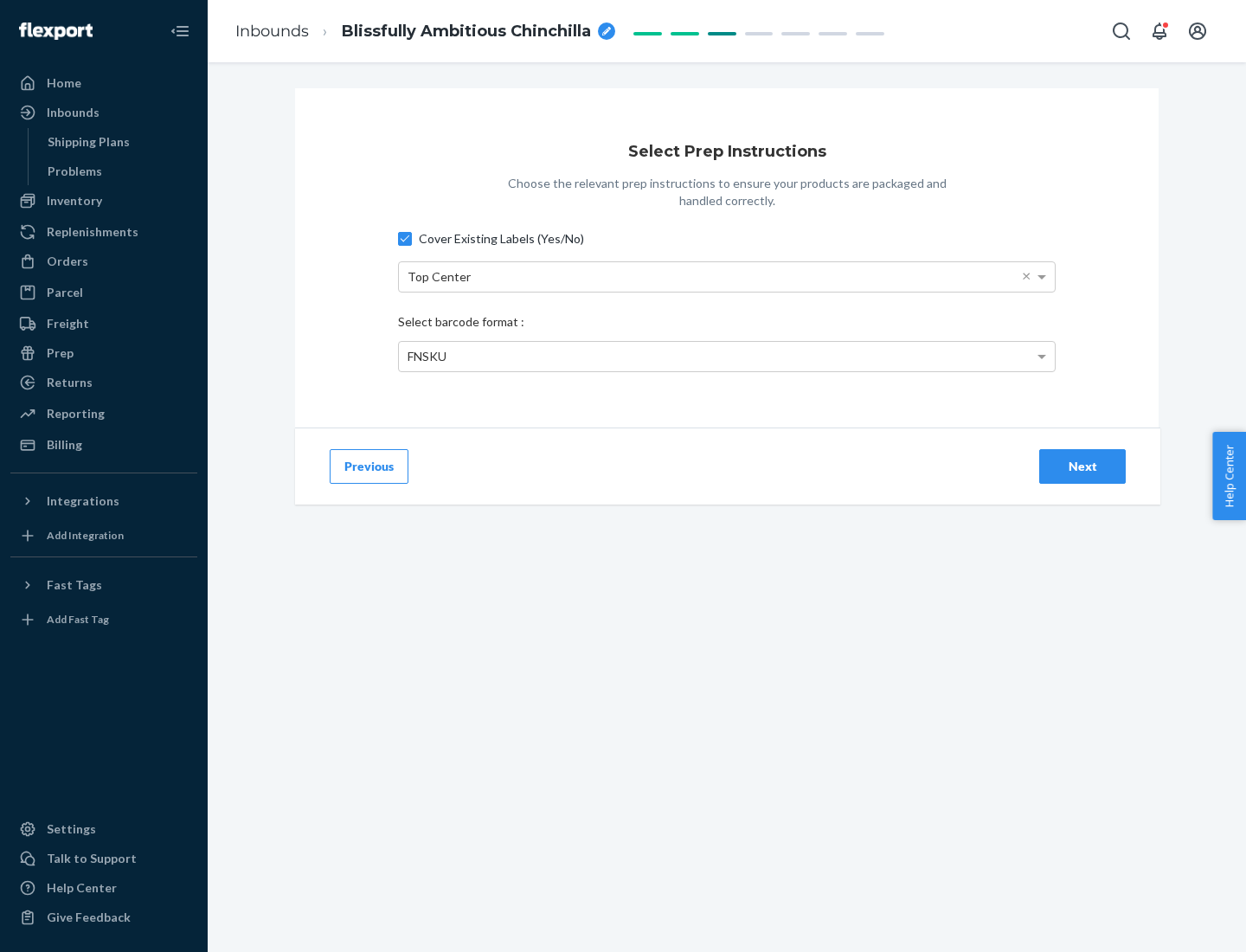
click at [1083, 466] on div "Next" at bounding box center [1082, 466] width 57 height 17
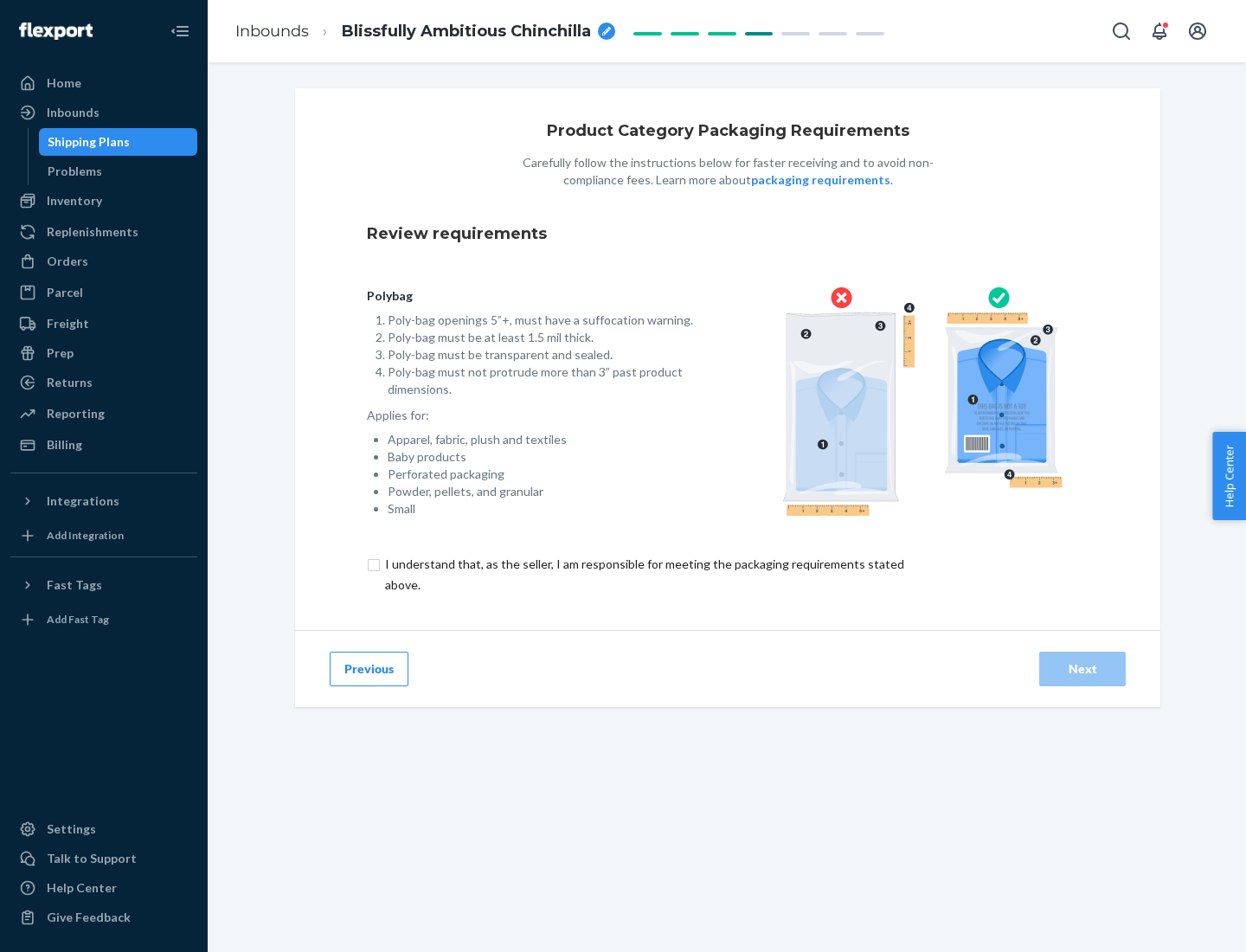
click at [643, 574] on input "checkbox" at bounding box center [654, 575] width 575 height 42
checkbox input "true"
click at [1083, 669] on div "Next" at bounding box center [1082, 669] width 57 height 17
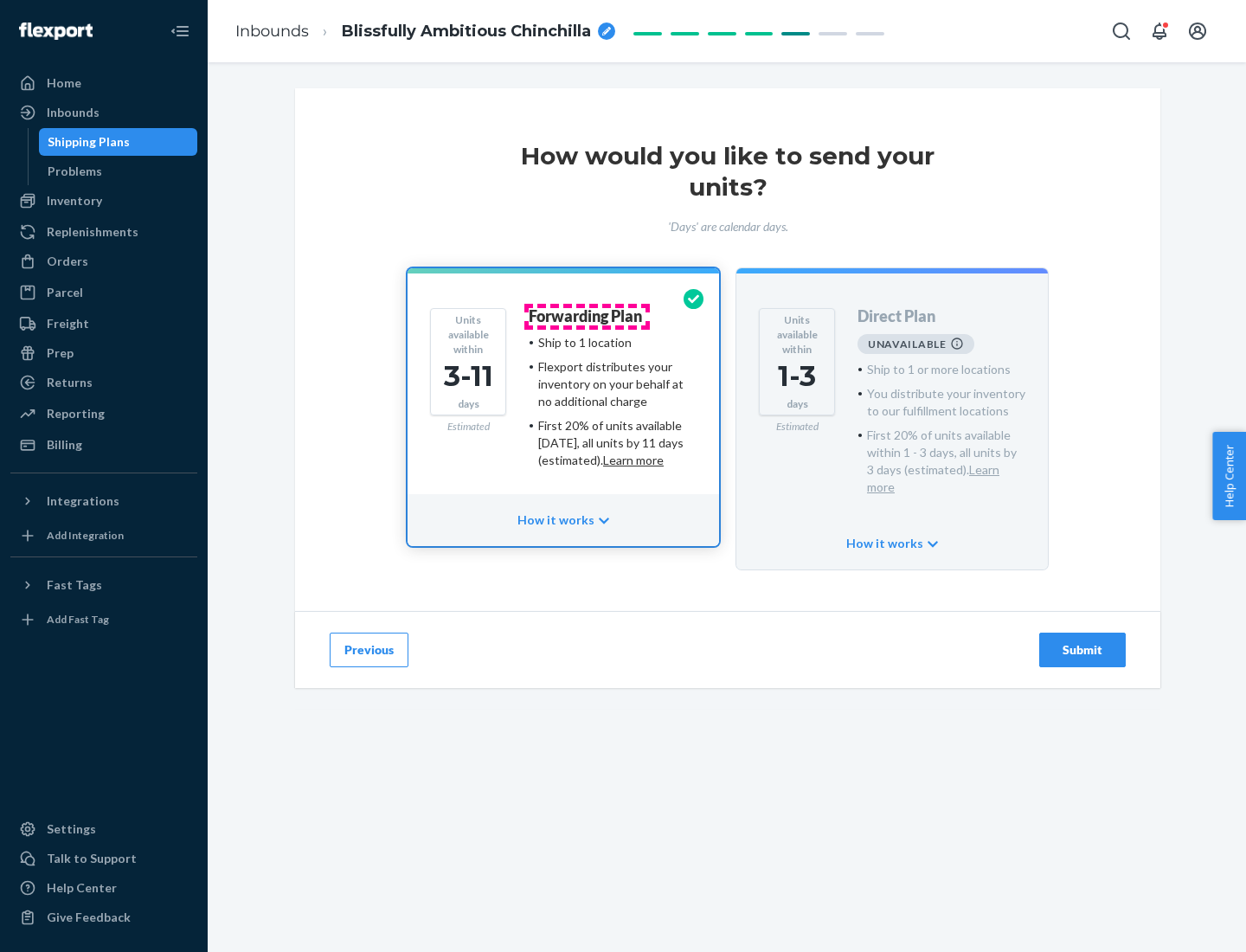
click at [587, 316] on h4 "Forwarding Plan" at bounding box center [585, 316] width 113 height 17
click at [1083, 642] on div "Submit" at bounding box center [1082, 650] width 57 height 17
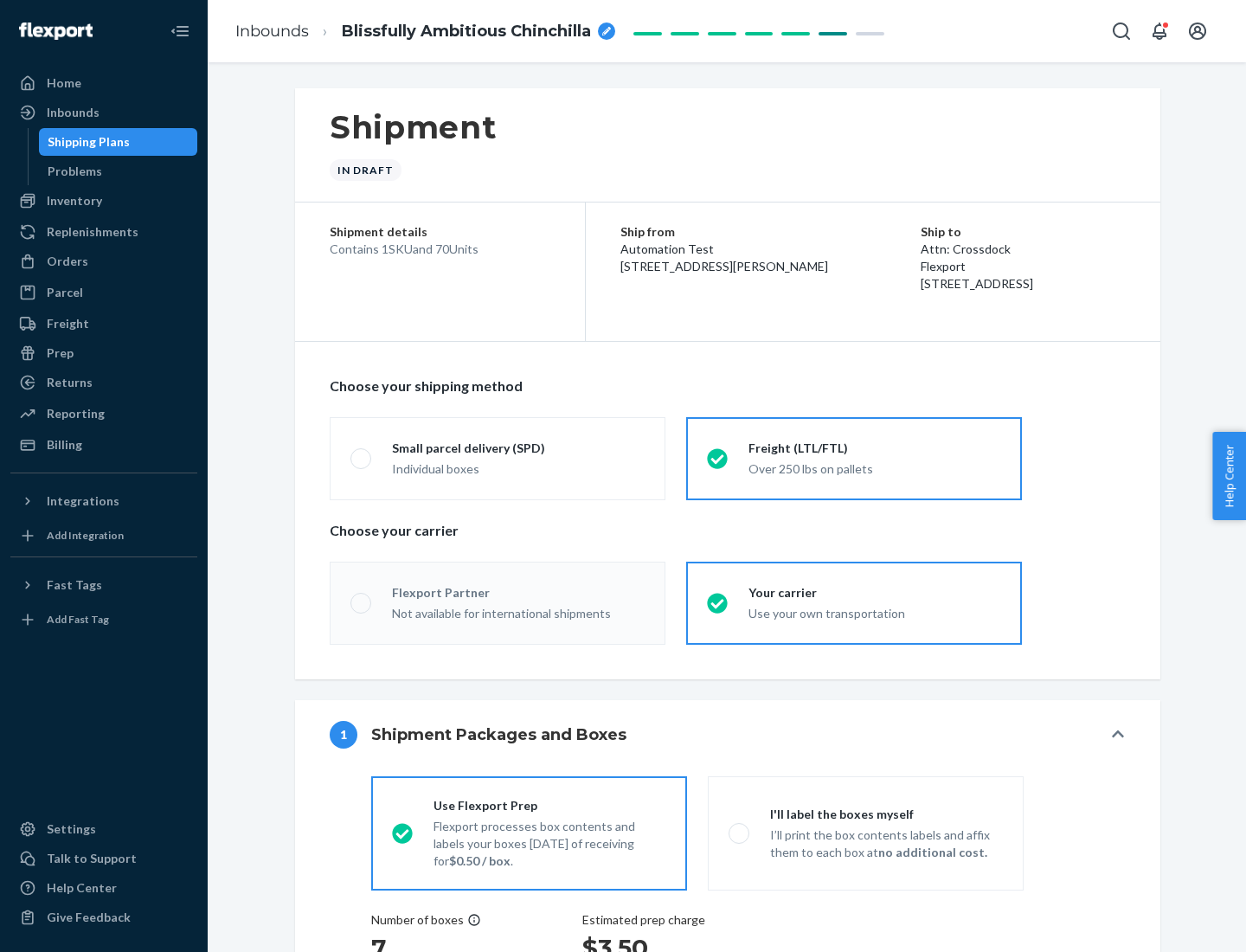
radio input "true"
radio input "false"
radio input "true"
radio input "false"
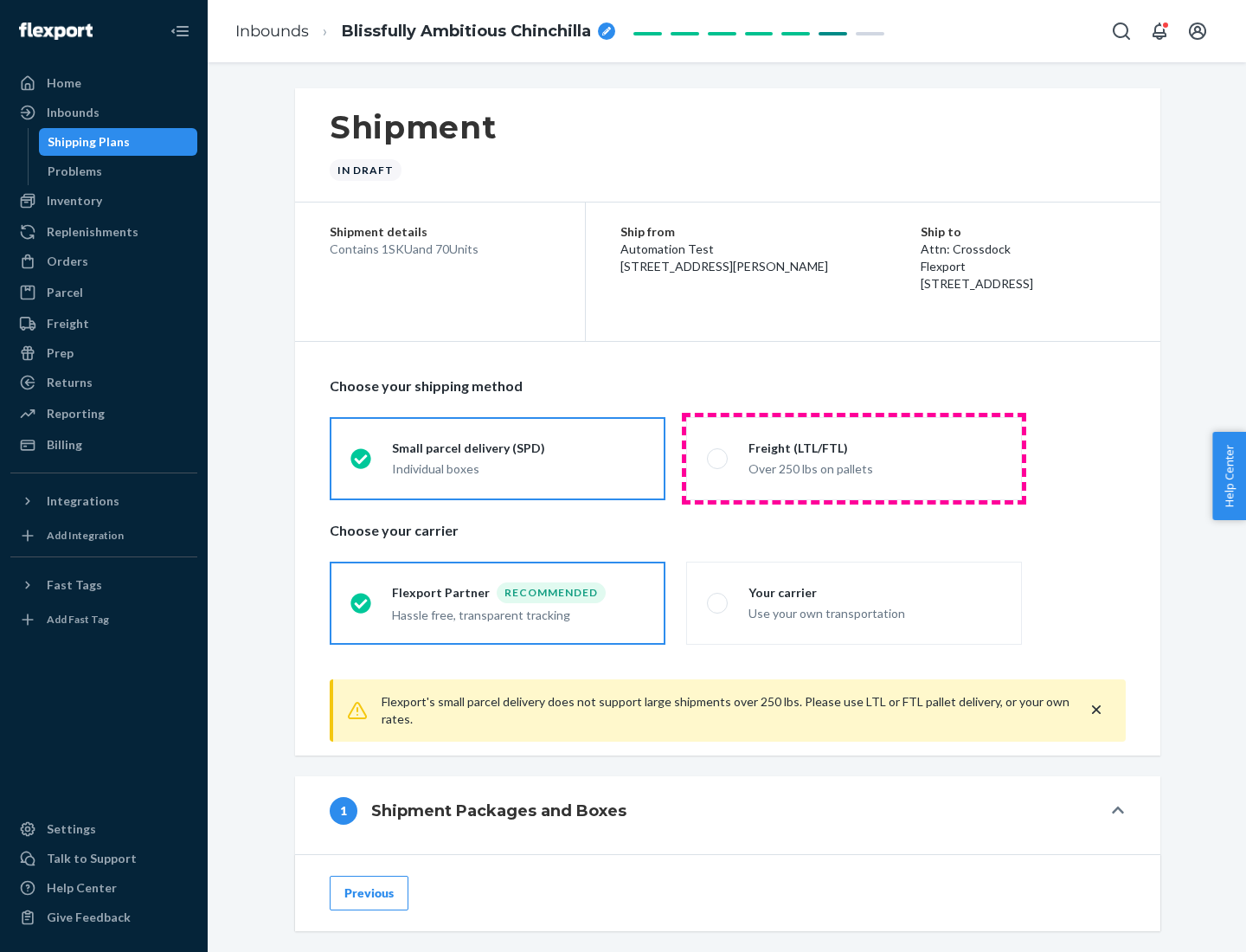
click at [855, 458] on div "Over 250 lbs on pallets" at bounding box center [875, 467] width 252 height 21
click at [718, 458] on input "Freight (LTL/FTL) Over 250 lbs on pallets" at bounding box center [712, 458] width 11 height 11
radio input "true"
radio input "false"
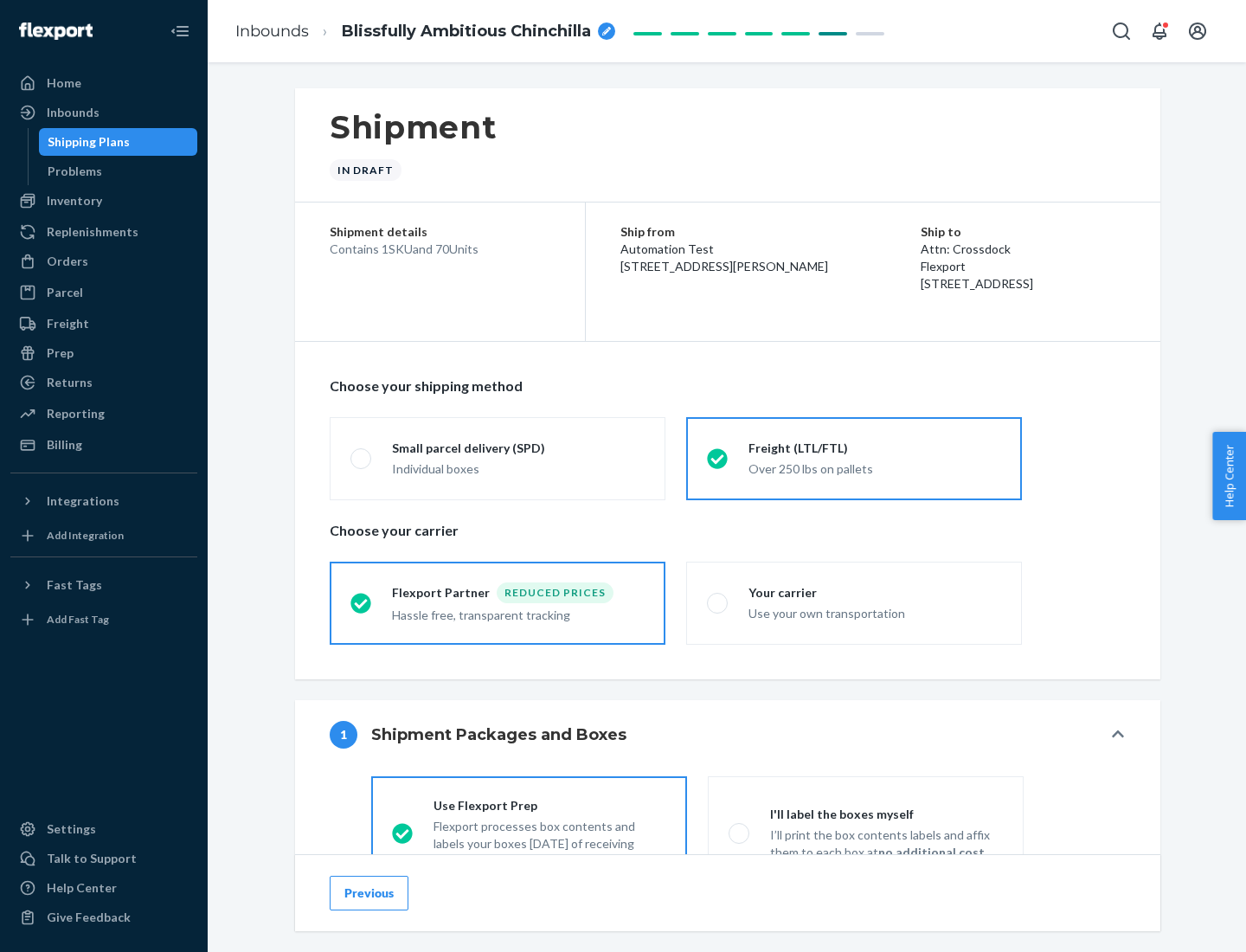
scroll to position [96, 0]
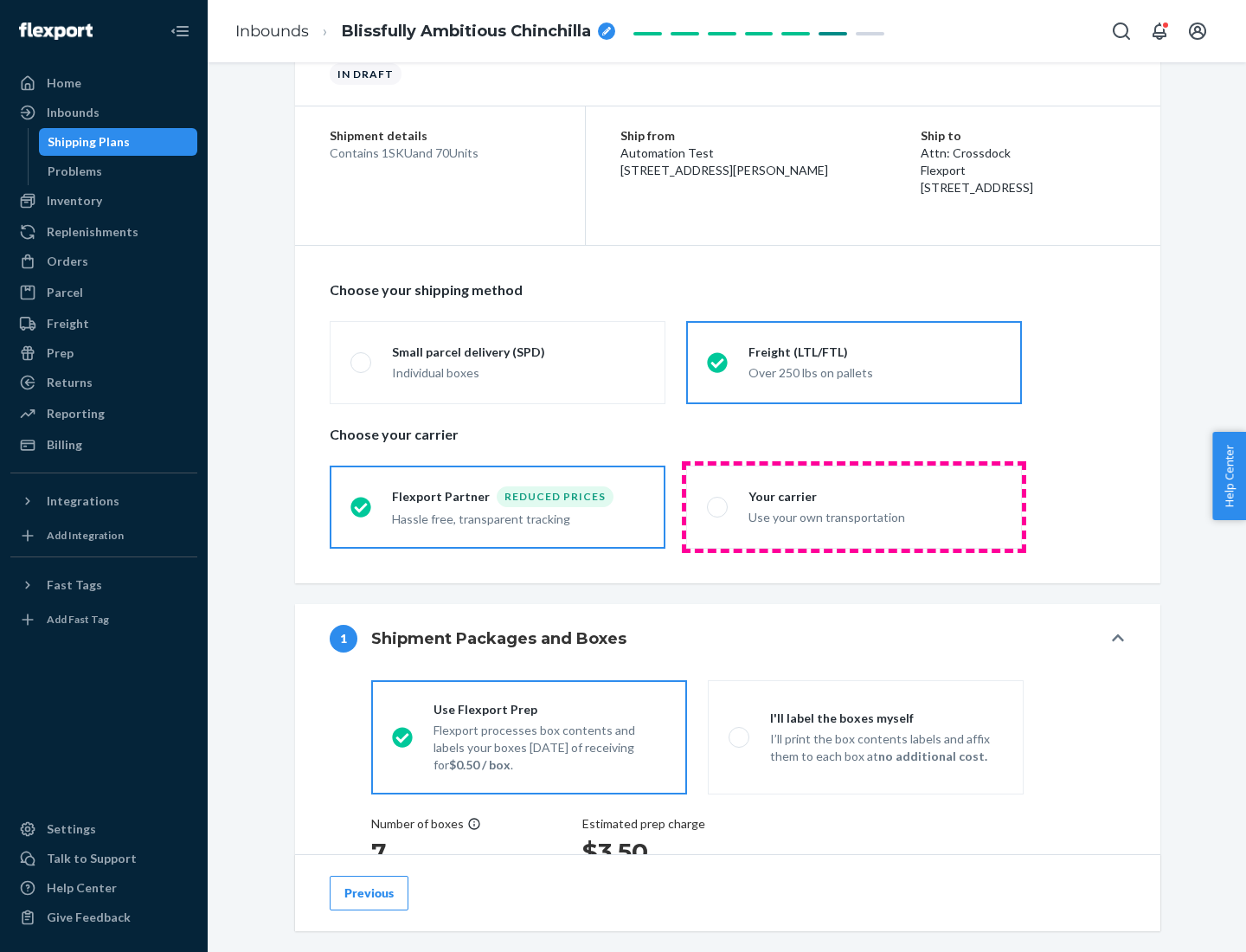
click at [855, 507] on div "Use your own transportation" at bounding box center [875, 516] width 252 height 21
click at [718, 507] on input "Your carrier Use your own transportation" at bounding box center [712, 506] width 11 height 11
radio input "true"
radio input "false"
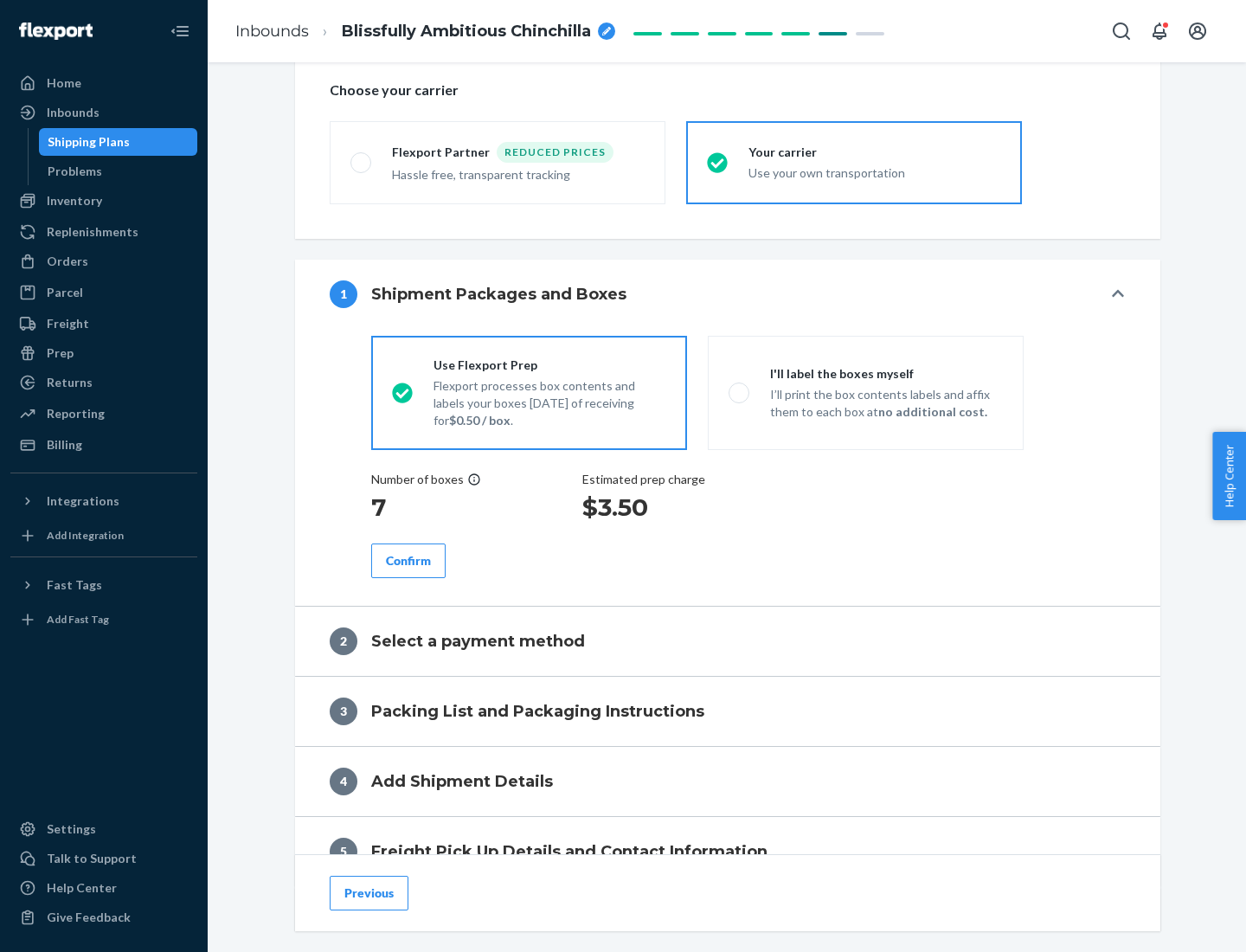
scroll to position [326, 0]
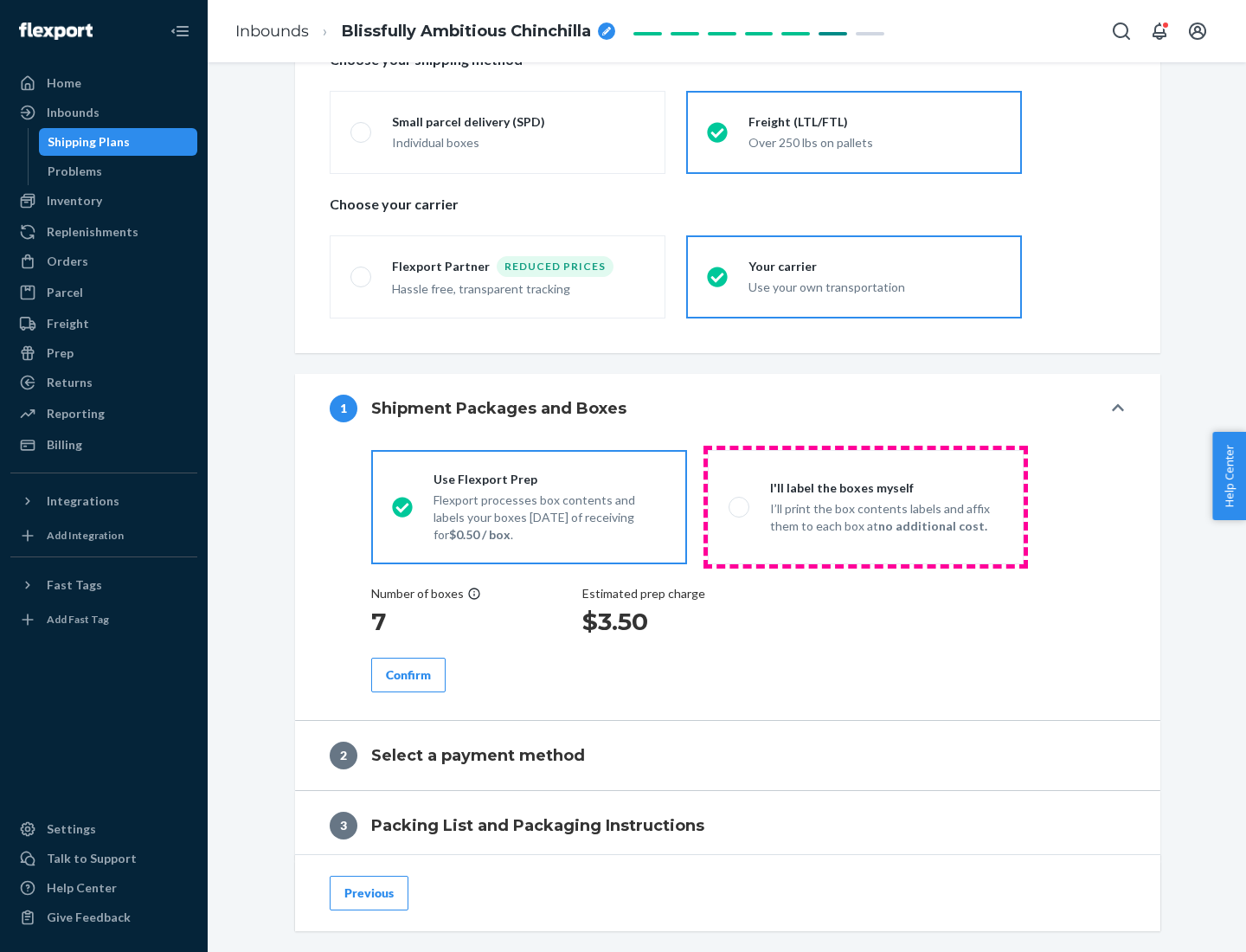
click at [865, 507] on p "I’ll print the box contents labels and affix them to each box at no additional …" at bounding box center [886, 518] width 233 height 35
click at [740, 507] on input "I'll label the boxes myself I’ll print the box contents labels and affix them t…" at bounding box center [734, 506] width 11 height 11
radio input "true"
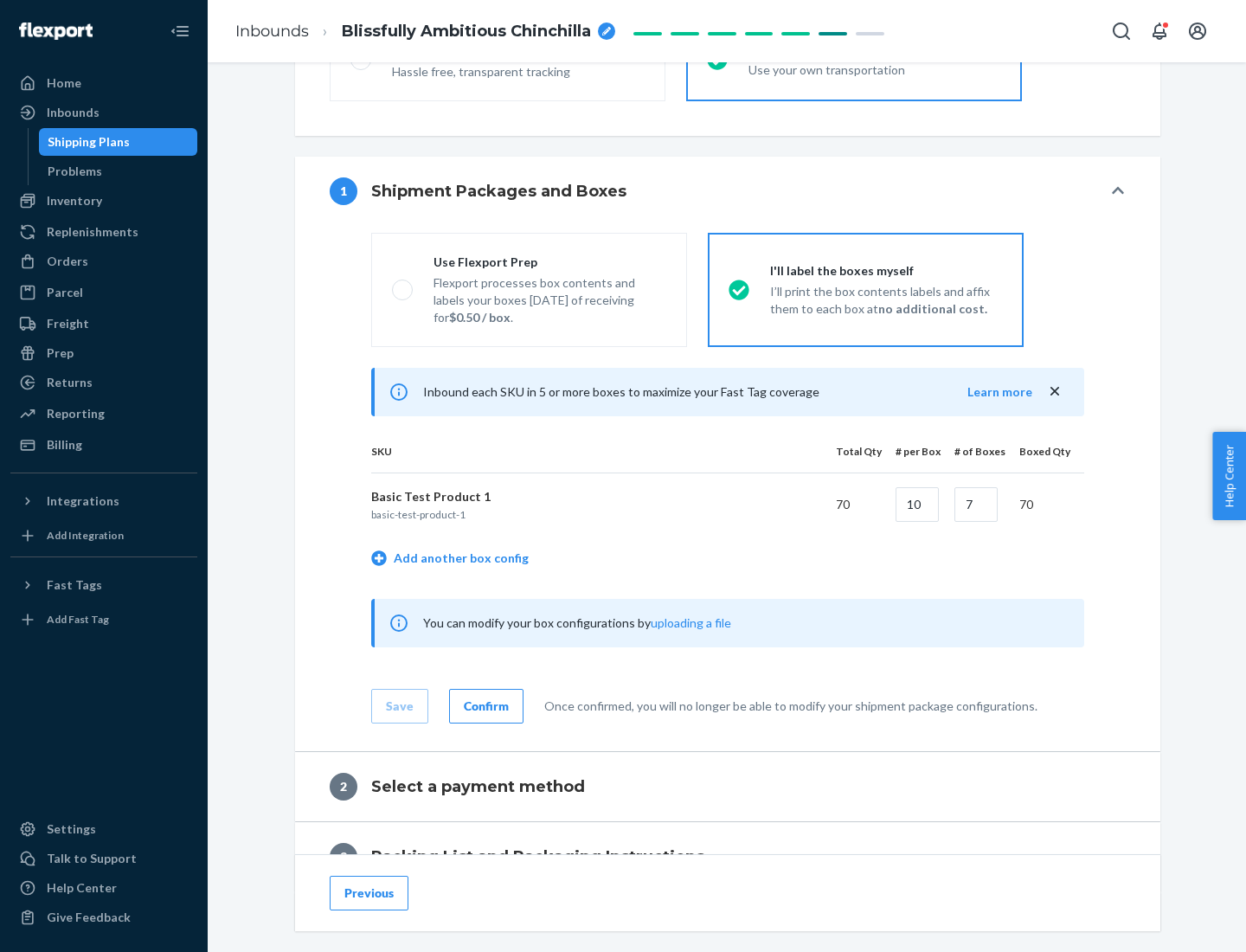
scroll to position [299, 0]
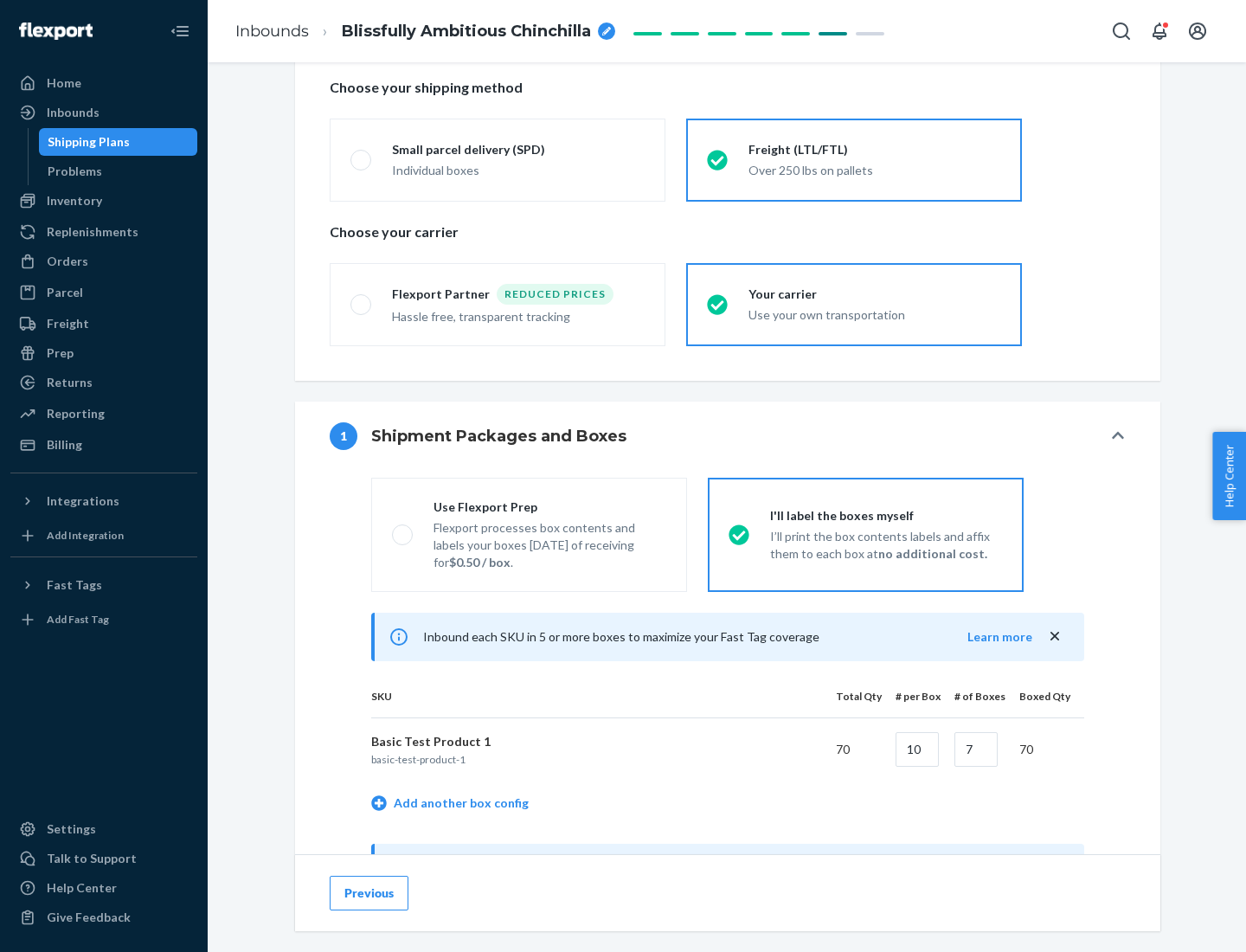
click at [549, 507] on div "Use Flexport Prep" at bounding box center [549, 507] width 233 height 17
click at [403, 529] on input "Use Flexport Prep Flexport processes box contents and labels your boxes [DATE] …" at bounding box center [397, 534] width 11 height 11
radio input "true"
radio input "false"
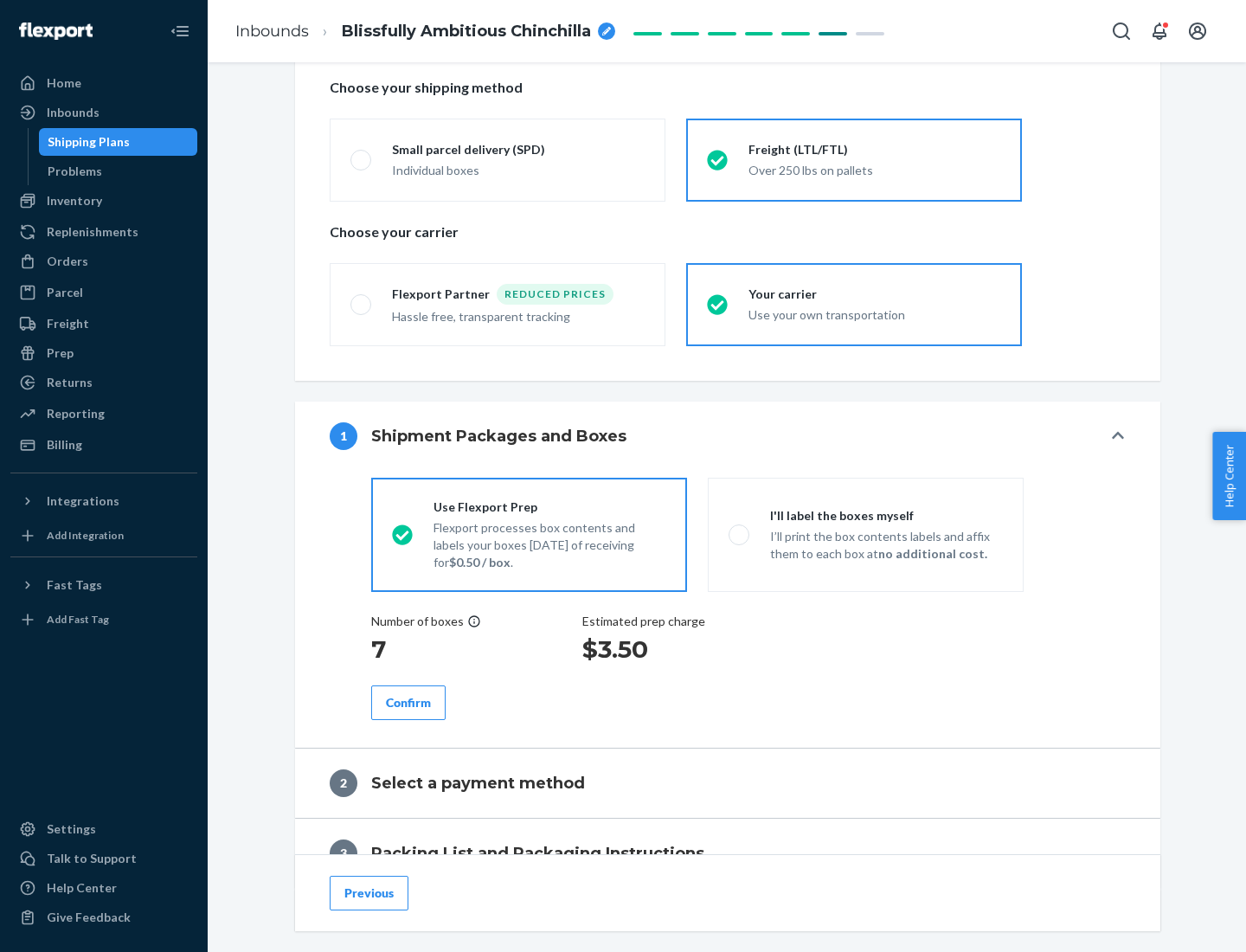
scroll to position [494, 0]
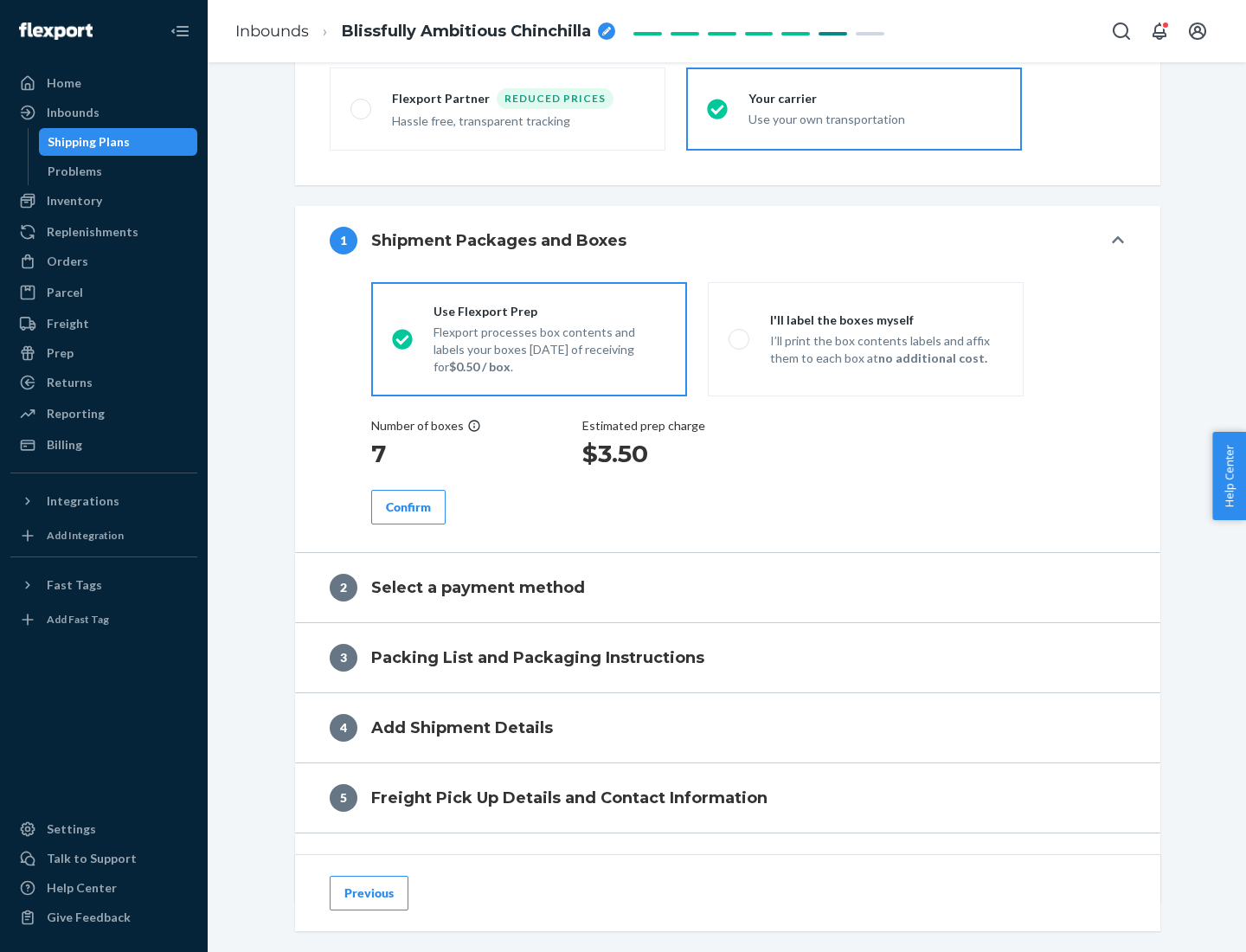
click at [408, 507] on div "Confirm" at bounding box center [408, 507] width 45 height 17
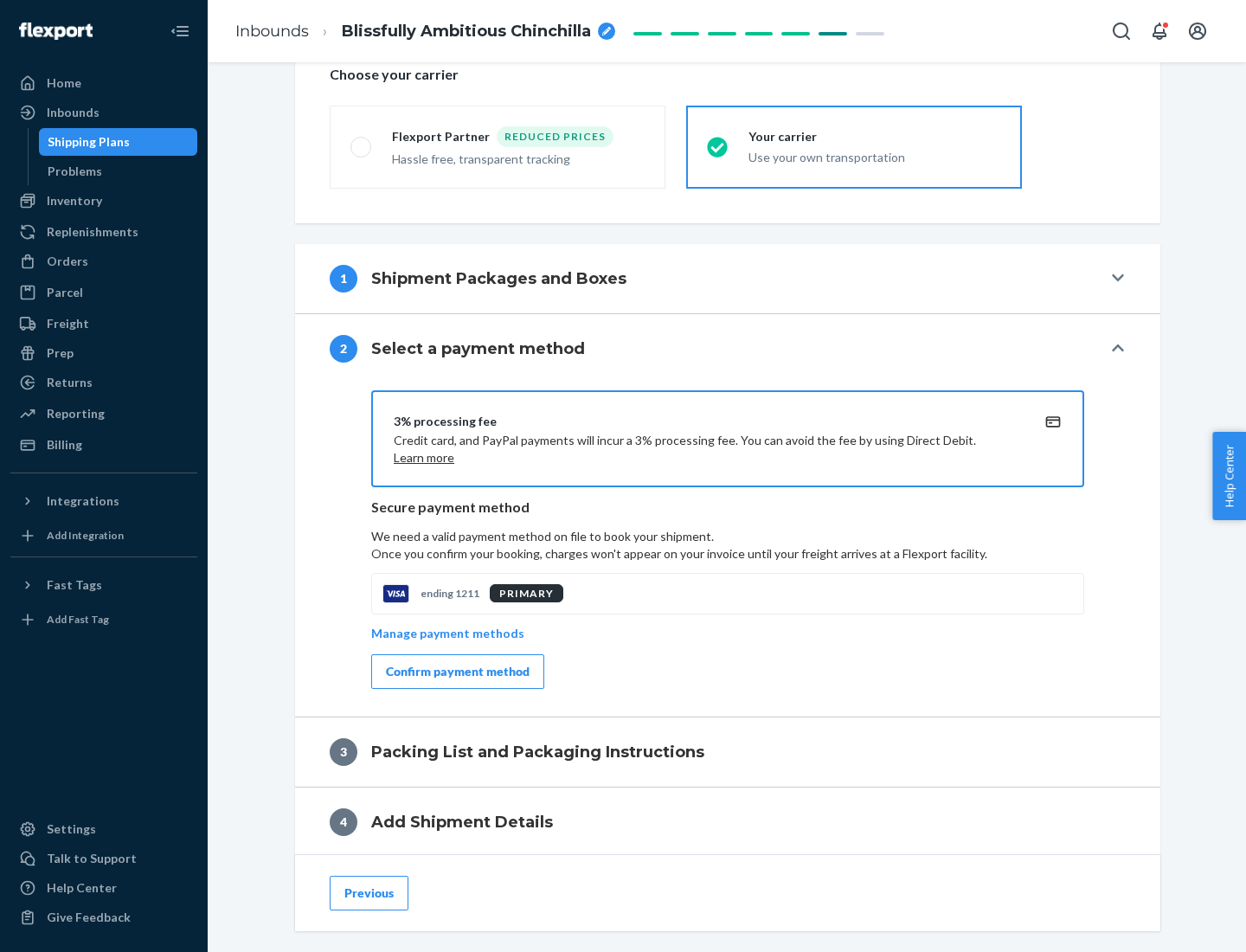
scroll to position [621, 0]
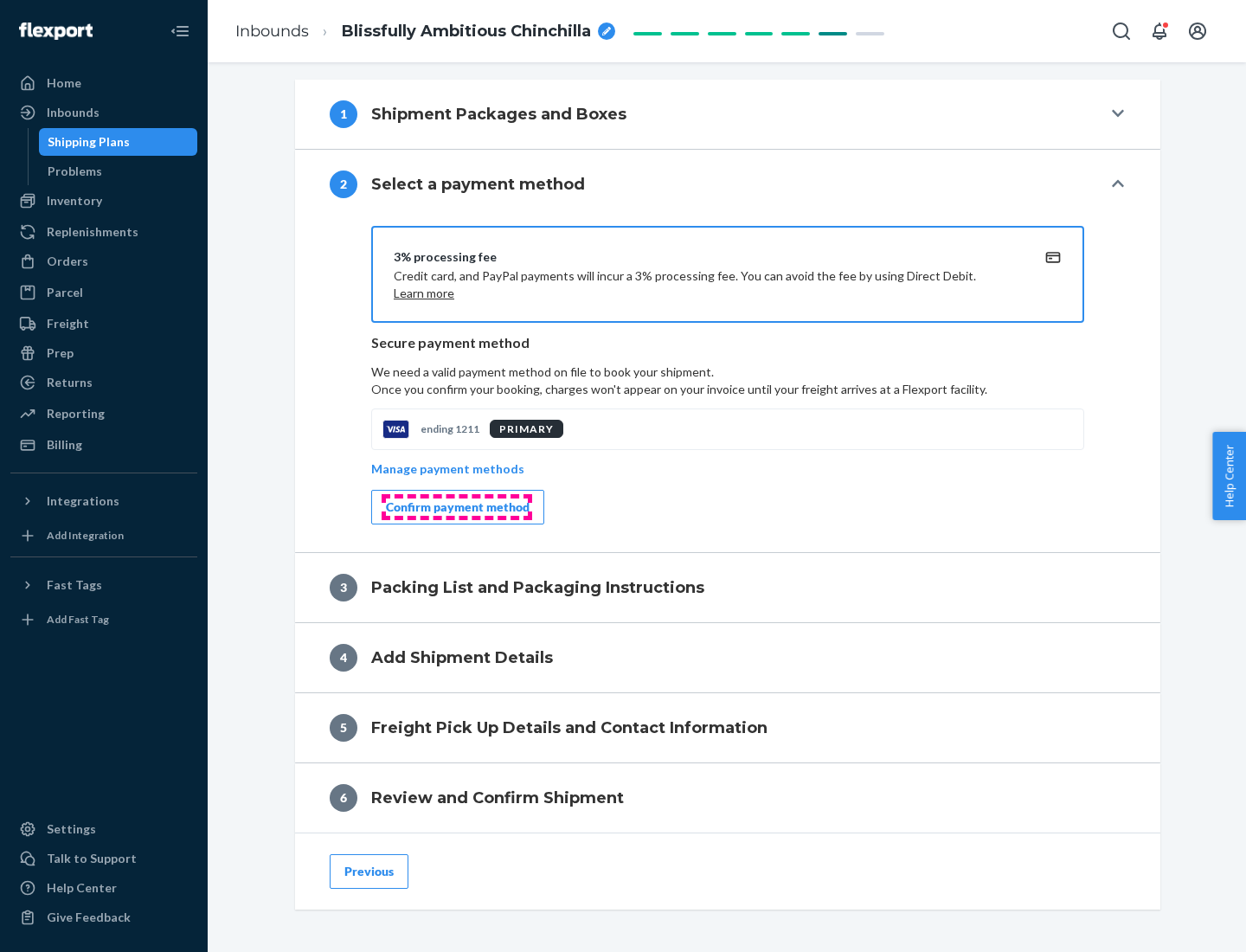
click at [456, 508] on div "Confirm payment method" at bounding box center [458, 507] width 144 height 17
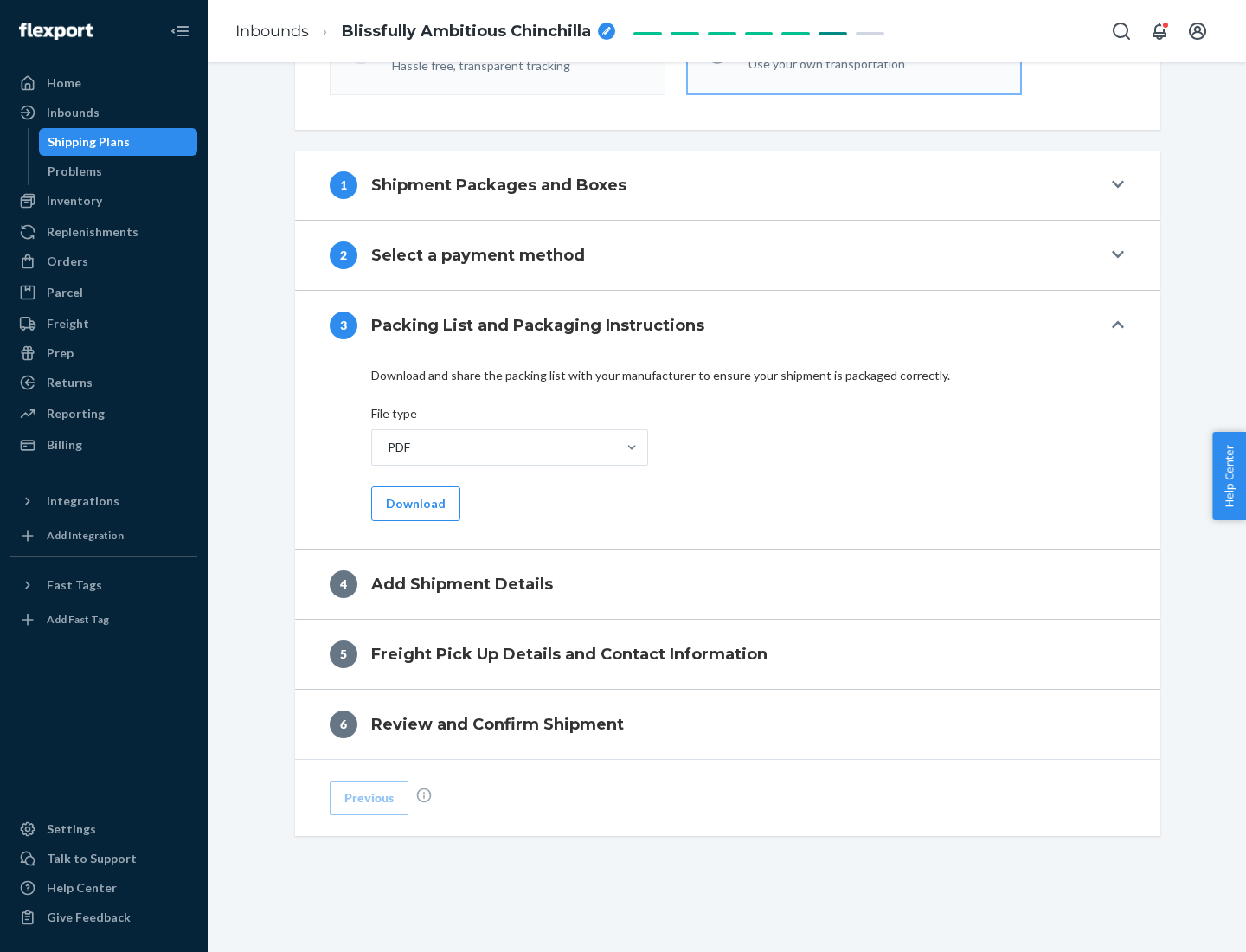
scroll to position [547, 0]
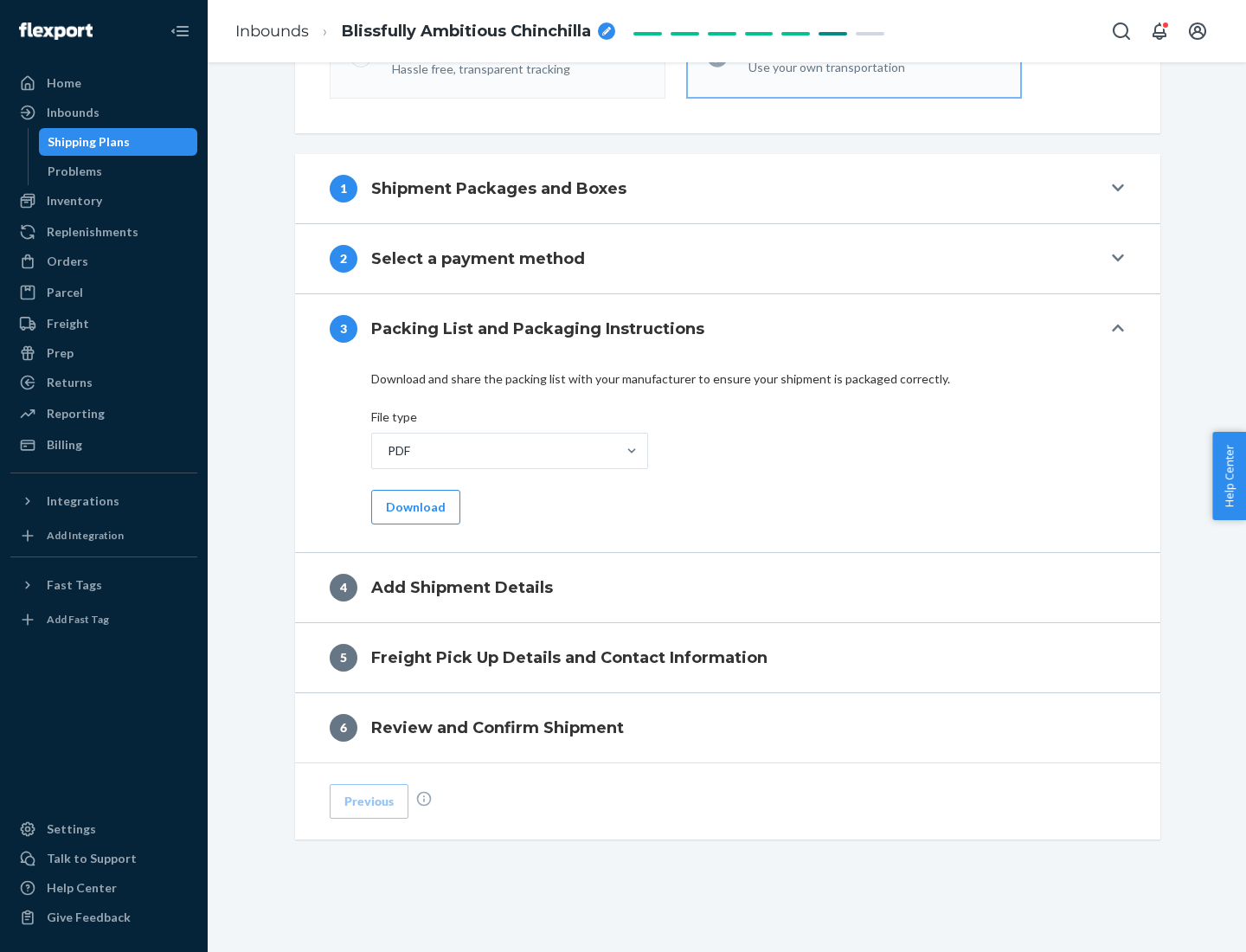
click at [413, 507] on button "Download" at bounding box center [416, 507] width 89 height 35
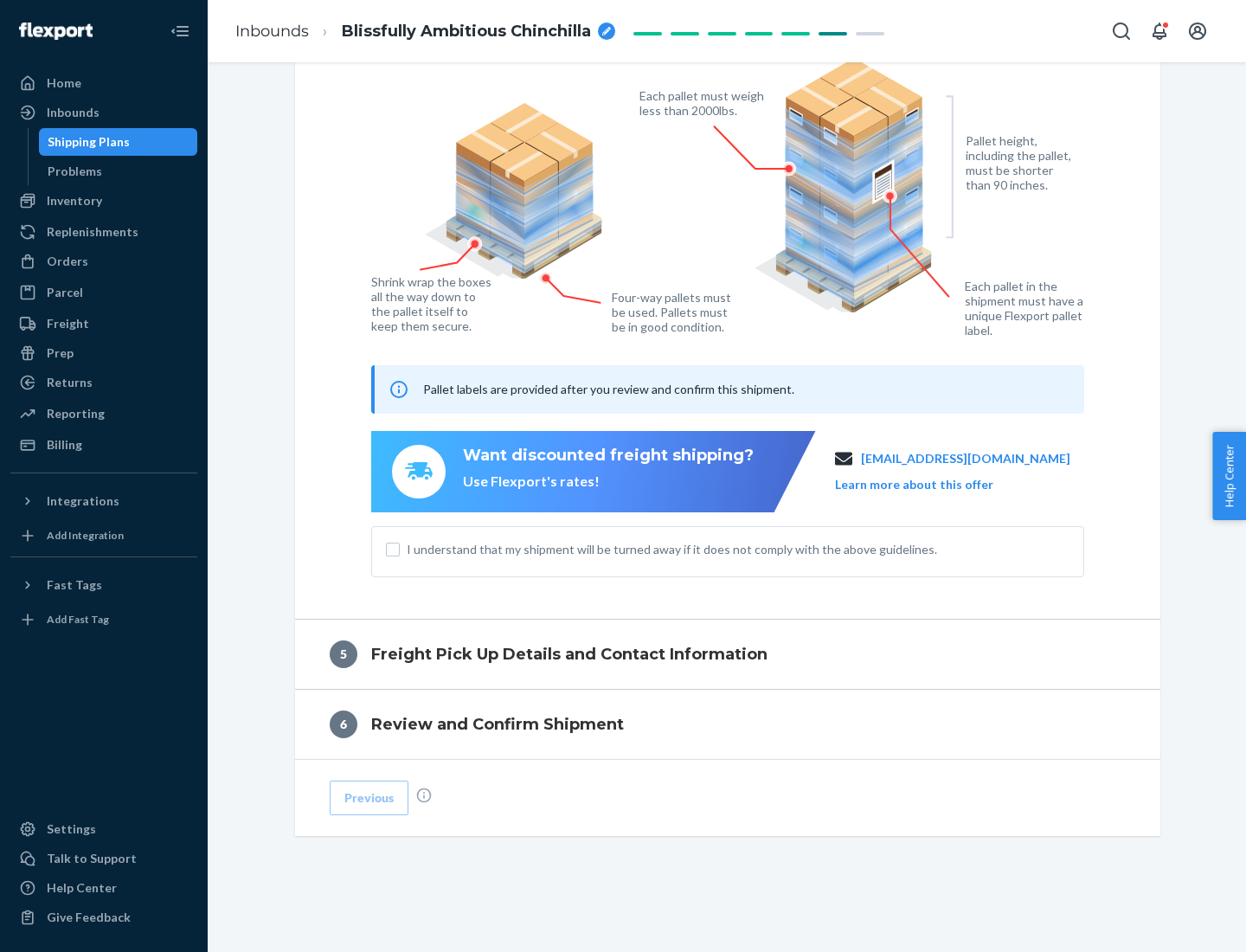
click at [728, 549] on span "I understand that my shipment will be turned away if it does not comply with th…" at bounding box center [737, 549] width 663 height 17
click at [399, 549] on input "I understand that my shipment will be turned away if it does not comply with th…" at bounding box center [393, 550] width 14 height 14
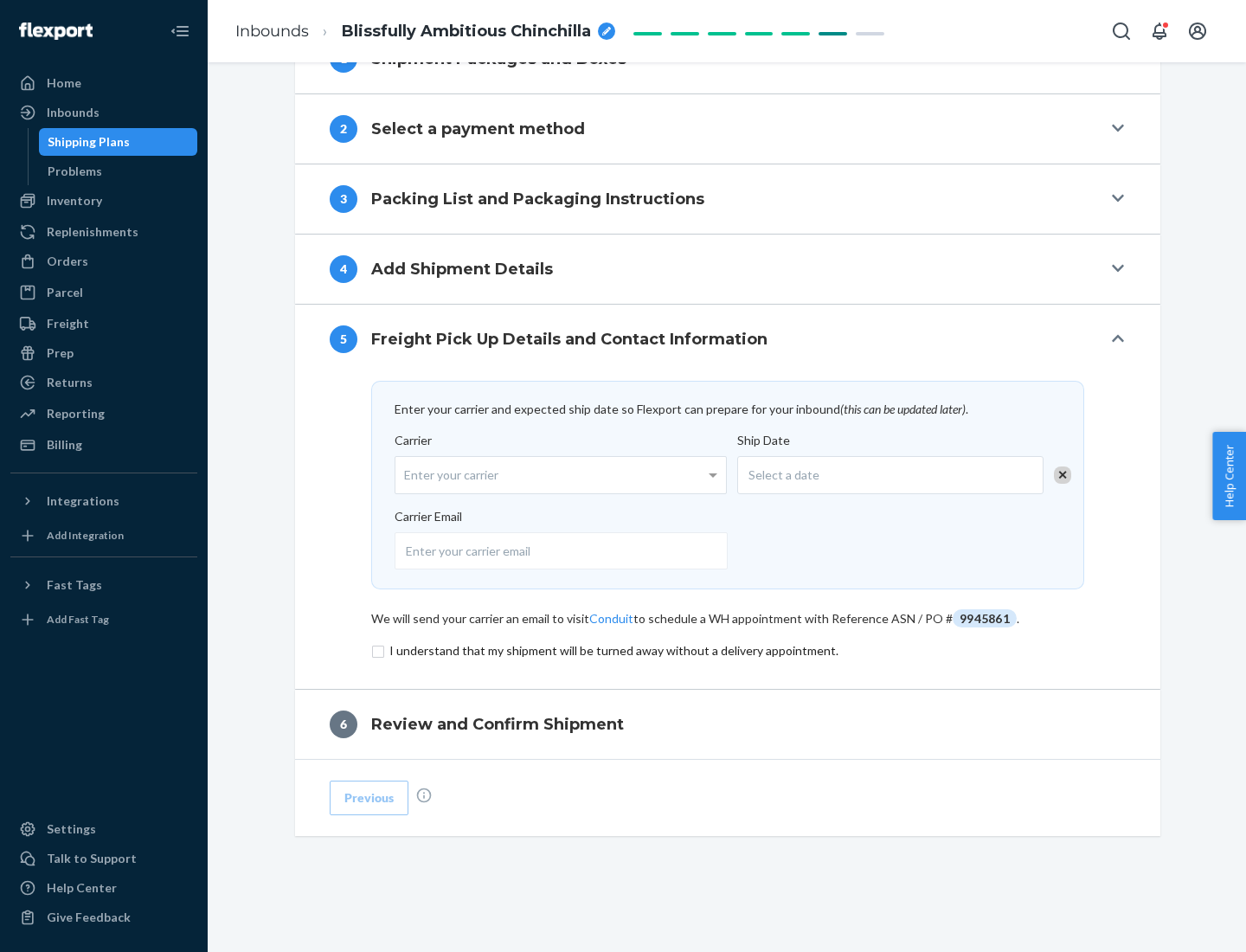
scroll to position [676, 0]
click at [728, 650] on input "checkbox" at bounding box center [728, 651] width 713 height 21
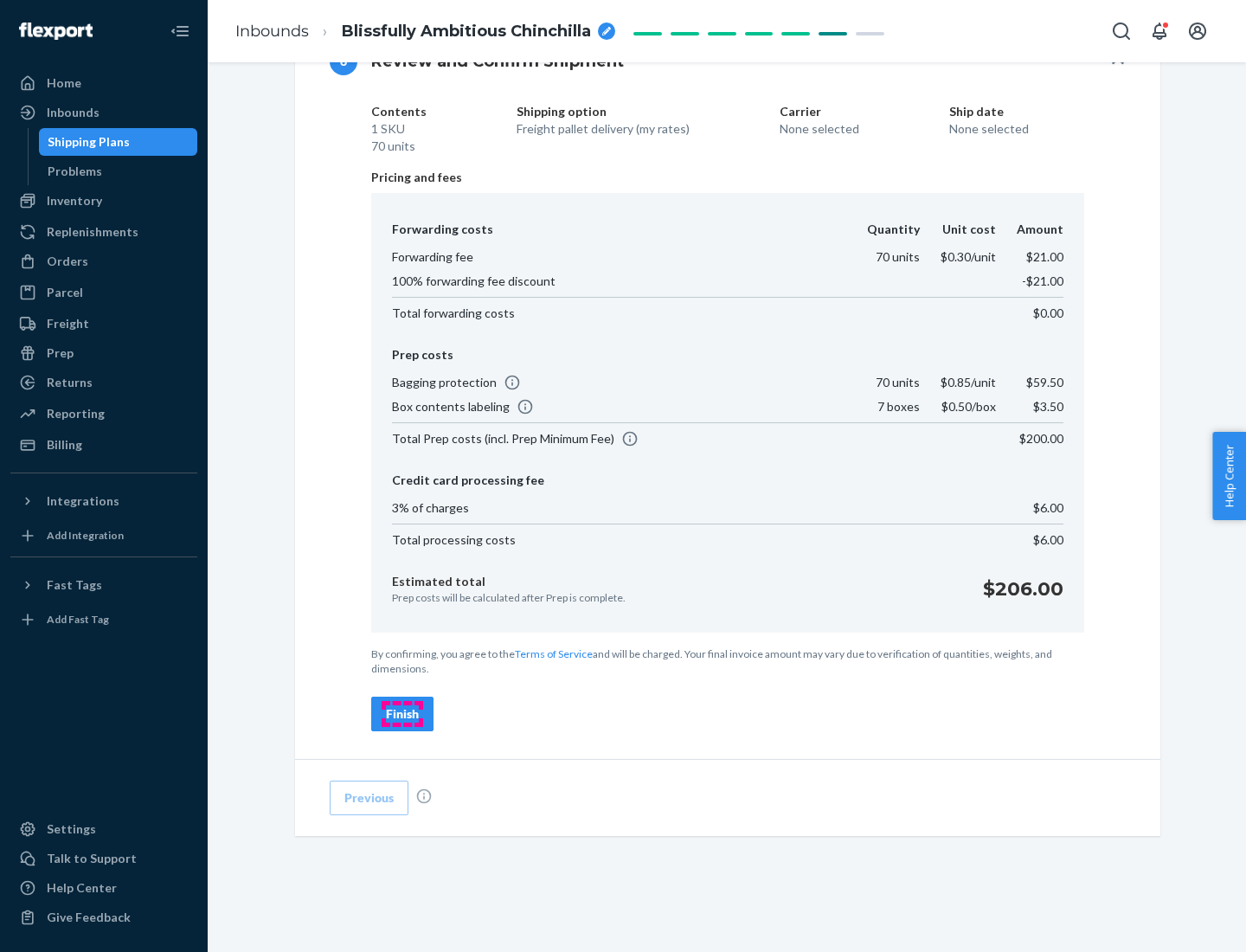
click at [402, 714] on div "Finish" at bounding box center [402, 714] width 33 height 17
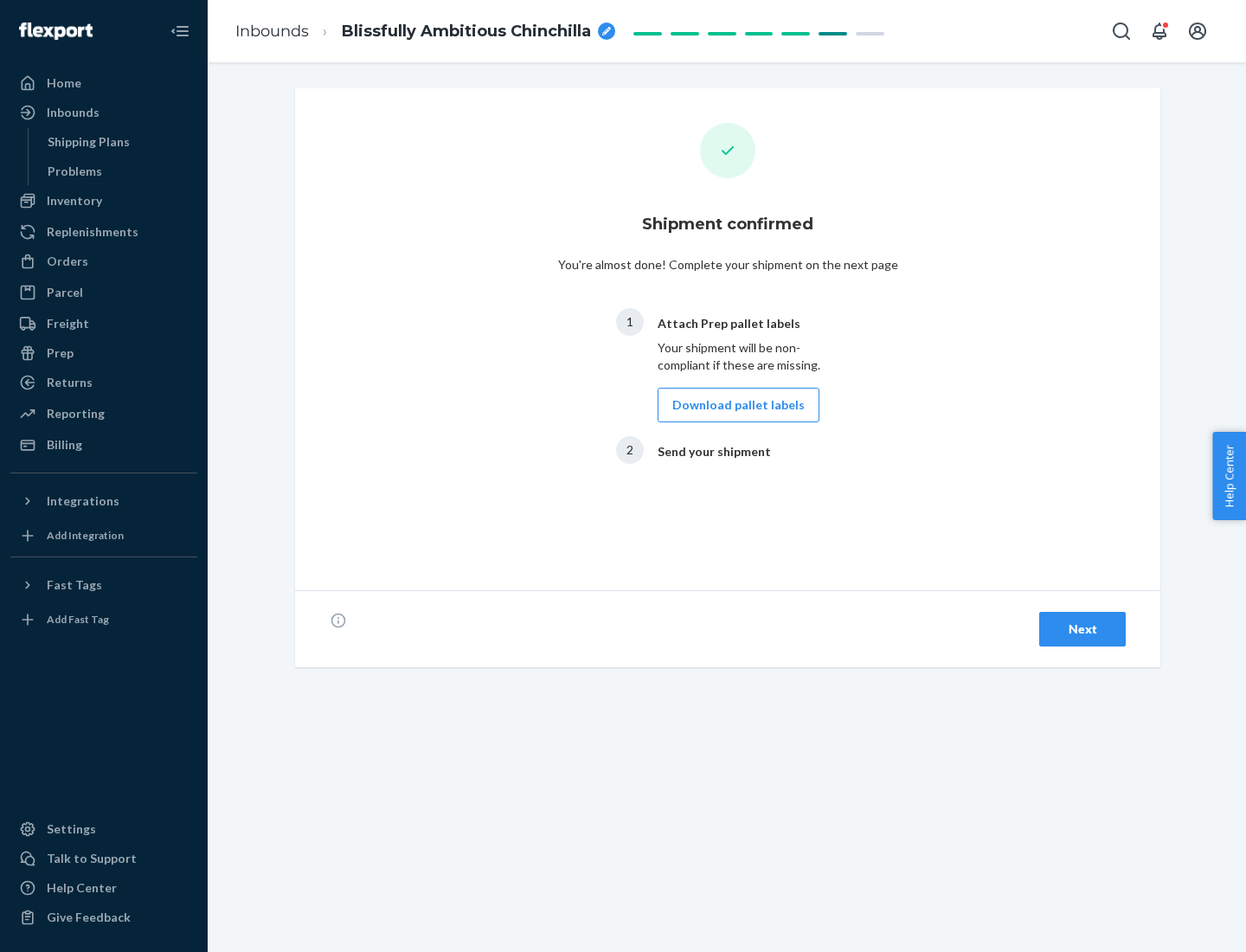
click at [734, 405] on button "Download pallet labels" at bounding box center [738, 404] width 162 height 35
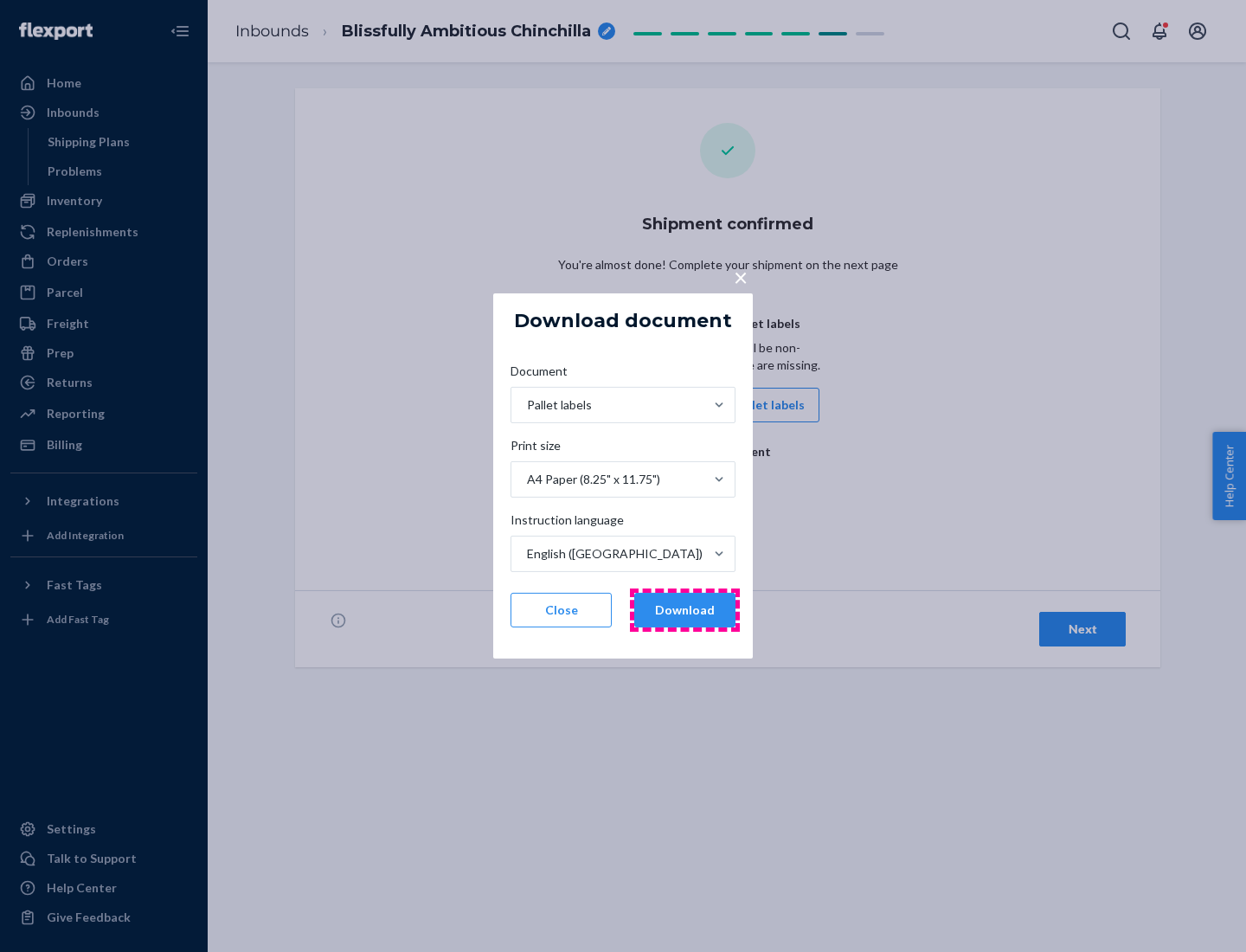
click at [685, 610] on button "Download" at bounding box center [686, 610] width 101 height 35
click at [740, 276] on span "×" at bounding box center [741, 277] width 14 height 30
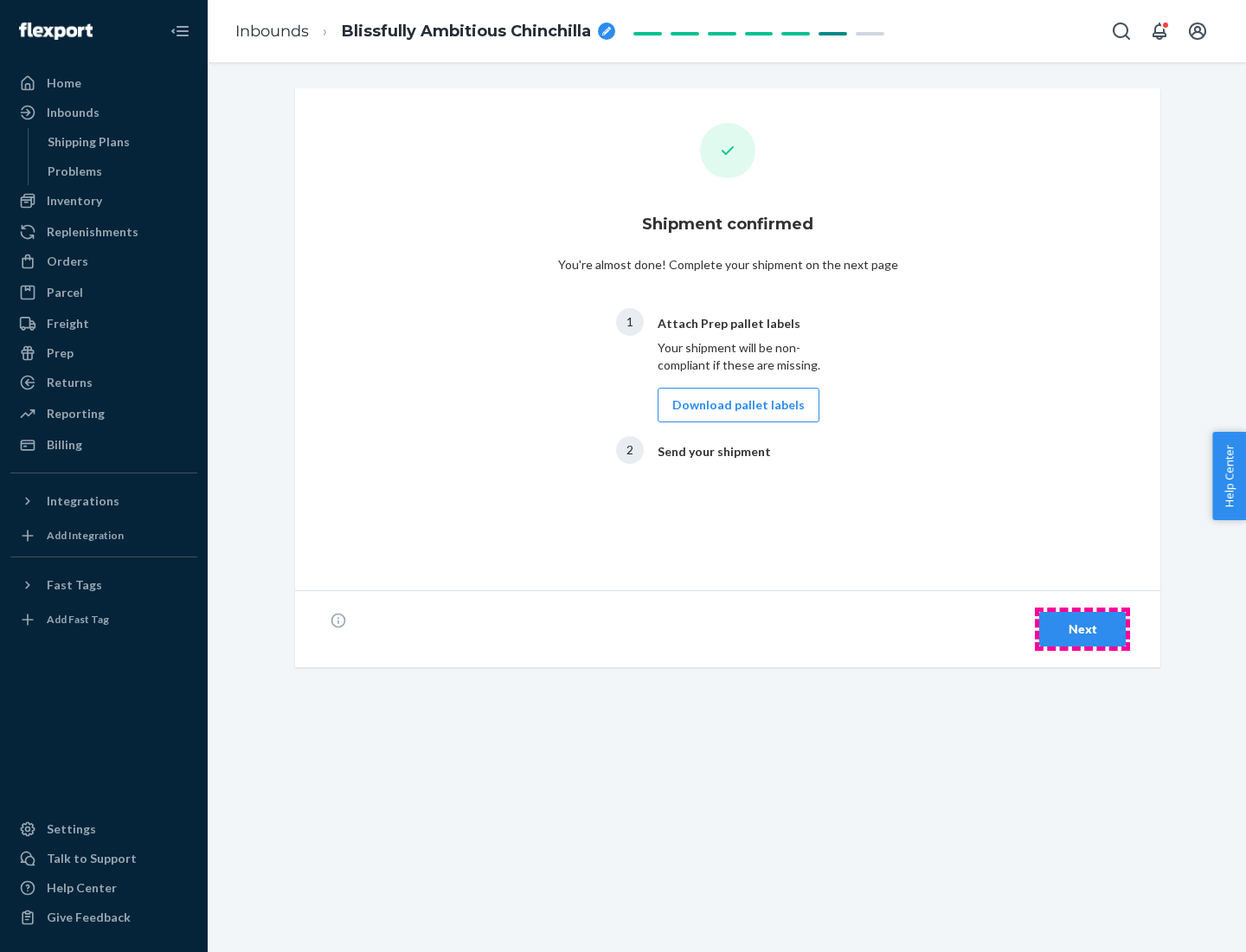
click at [1083, 629] on div "Next" at bounding box center [1082, 629] width 57 height 17
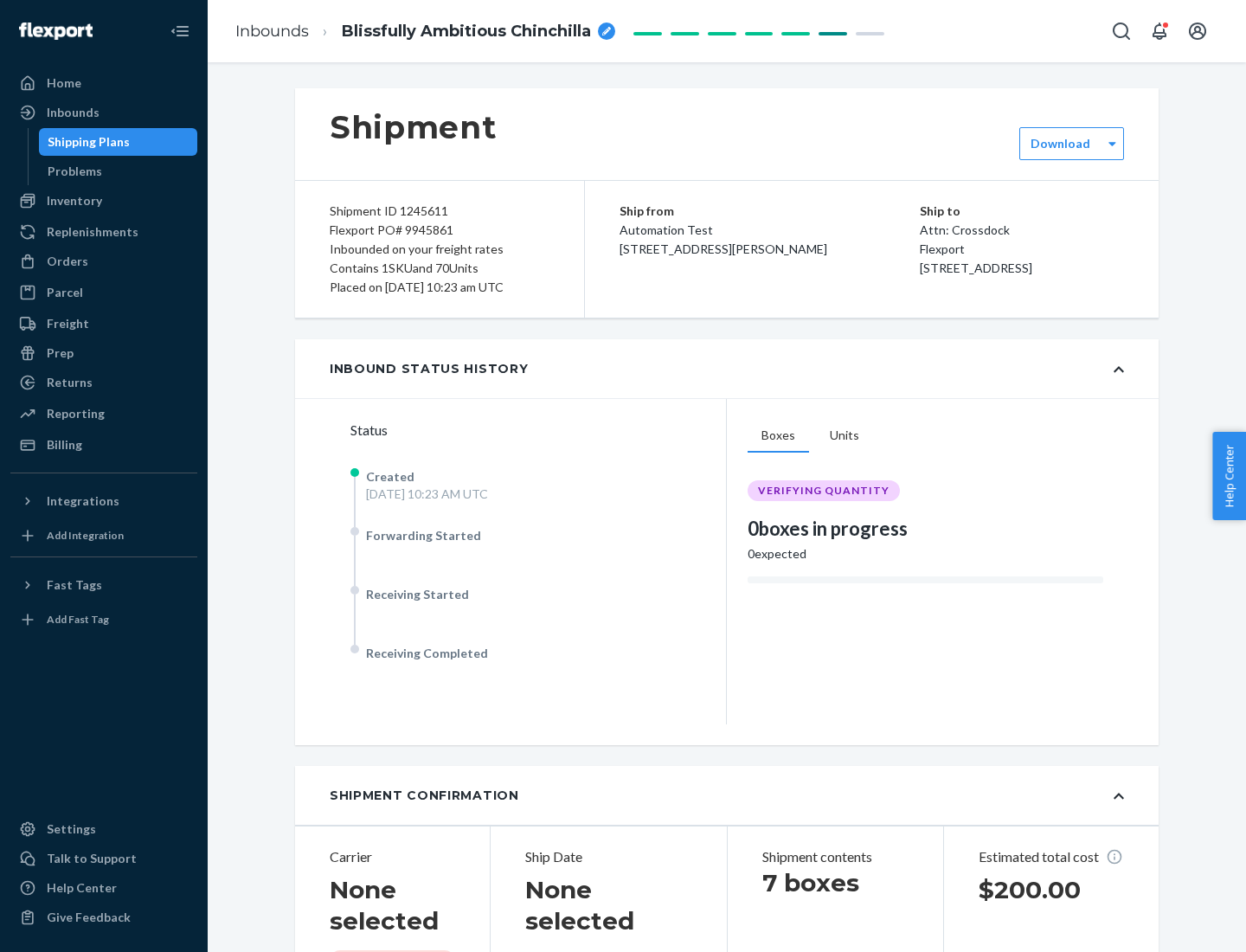
scroll to position [350, 0]
